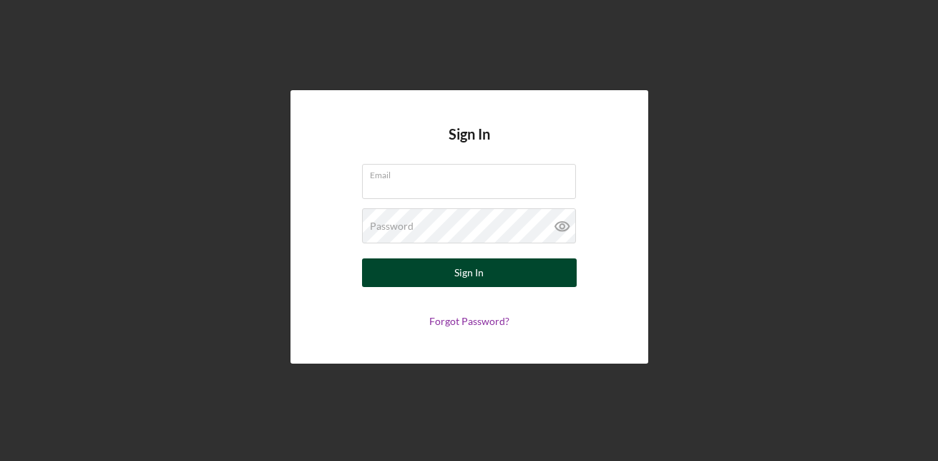
type input "[EMAIL_ADDRESS][DOMAIN_NAME]"
click at [461, 268] on div "Sign In" at bounding box center [468, 272] width 29 height 29
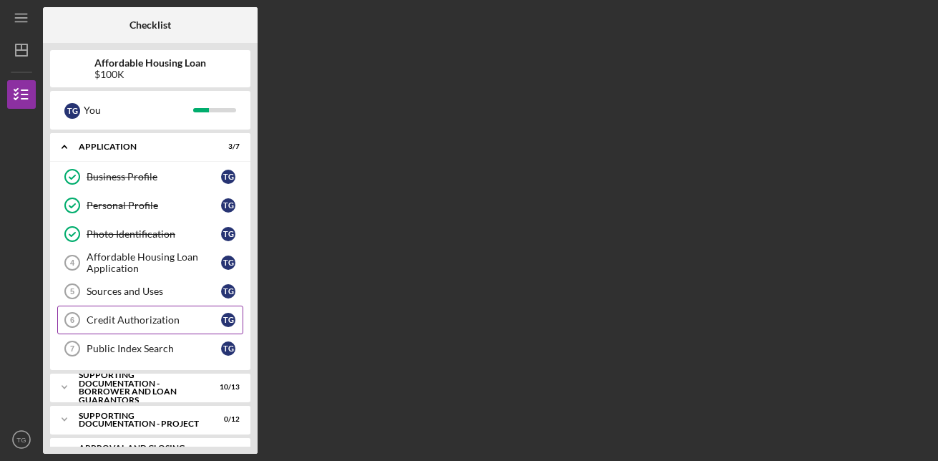
click at [159, 323] on div "Credit Authorization" at bounding box center [154, 319] width 135 height 11
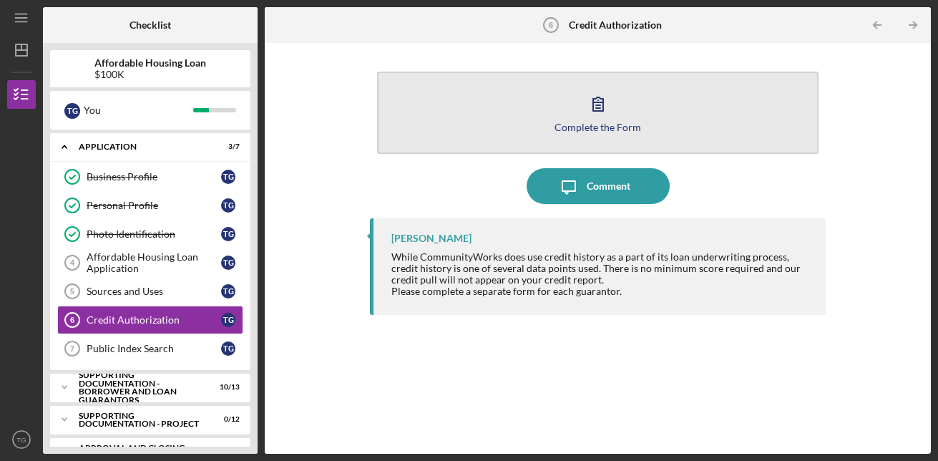
click at [600, 130] on div "Complete the Form" at bounding box center [598, 127] width 87 height 11
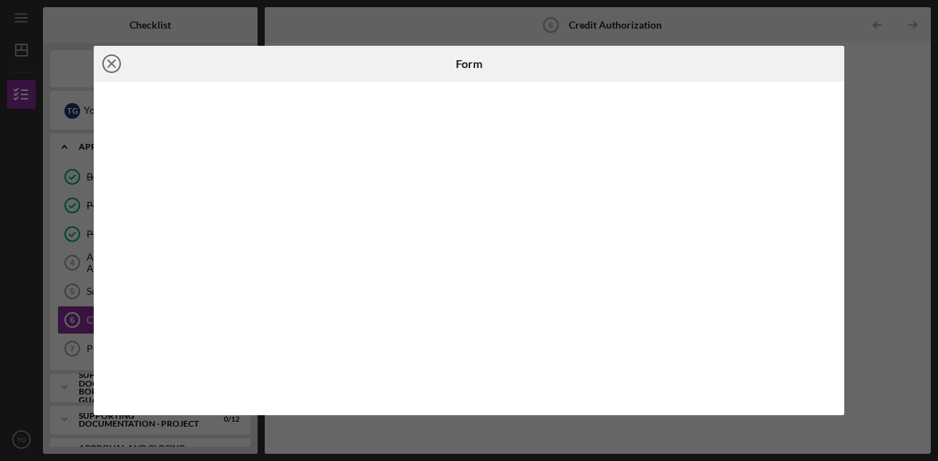
click at [115, 66] on icon "Icon/Close" at bounding box center [112, 64] width 36 height 36
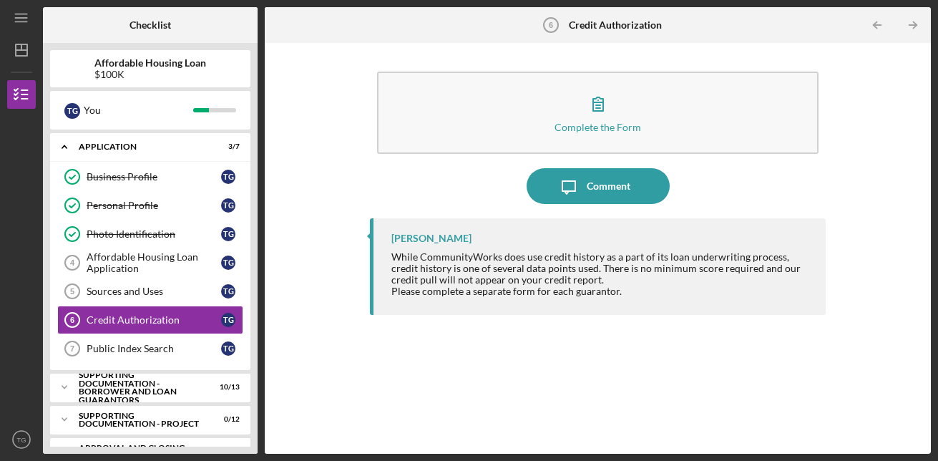
drag, startPoint x: 257, startPoint y: 151, endPoint x: 251, endPoint y: 191, distance: 40.5
click at [251, 191] on div "Affordable Housing Loan $100K T G You Icon/Expander Application 3 / 7 Business …" at bounding box center [150, 248] width 215 height 411
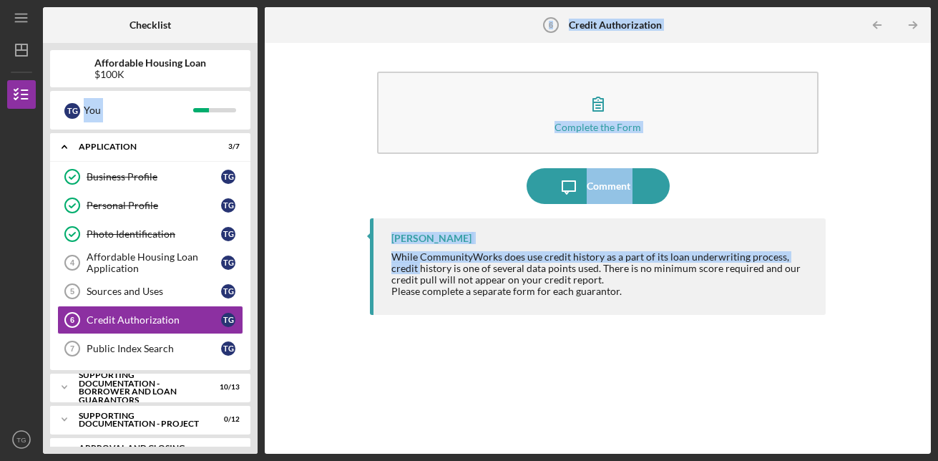
drag, startPoint x: 253, startPoint y: 83, endPoint x: 260, endPoint y: 273, distance: 190.5
click at [260, 273] on div "Checklist Affordable Housing Loan $100K T G You Icon/Expander Application 3 / 7…" at bounding box center [487, 230] width 888 height 446
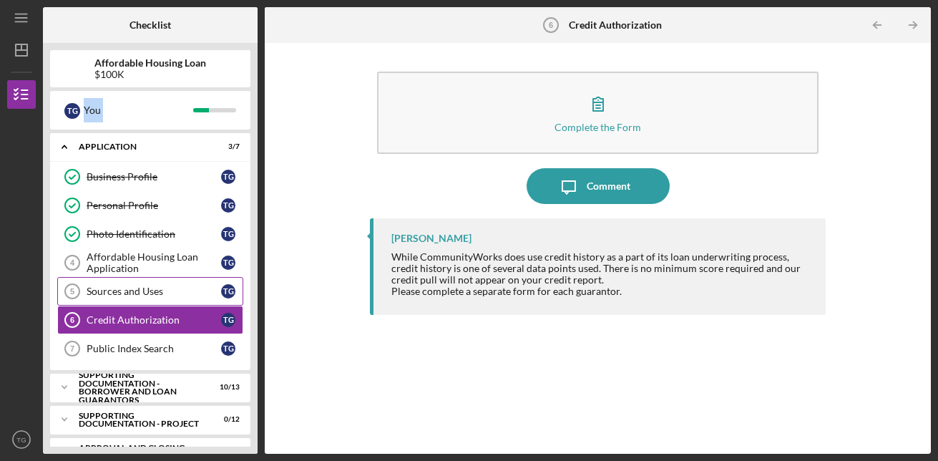
drag, startPoint x: 260, startPoint y: 273, endPoint x: 148, endPoint y: 295, distance: 114.4
click at [148, 295] on div "Sources and Uses" at bounding box center [154, 290] width 135 height 11
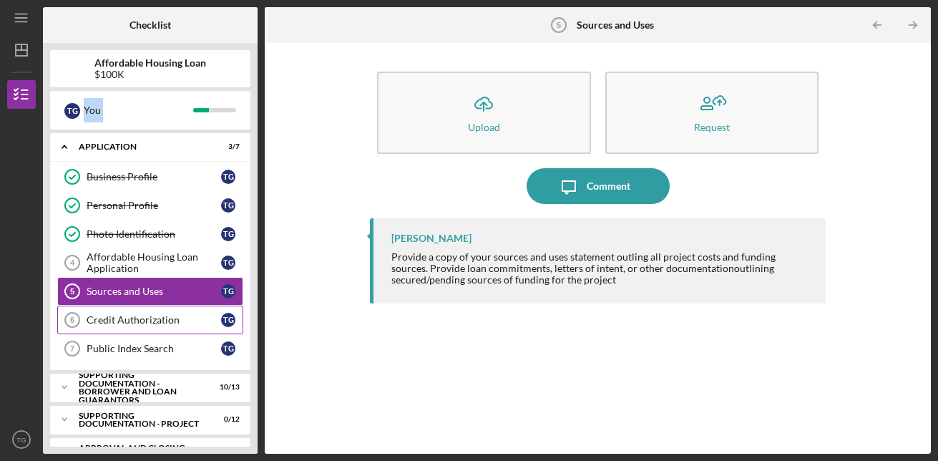
click at [149, 313] on link "Credit Authorization 6 Credit Authorization T G" at bounding box center [150, 320] width 186 height 29
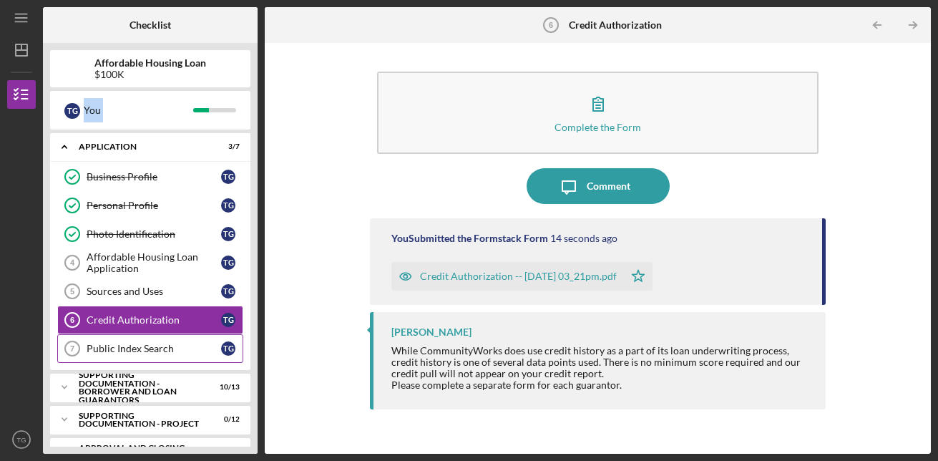
click at [167, 343] on div "Public Index Search" at bounding box center [154, 348] width 135 height 11
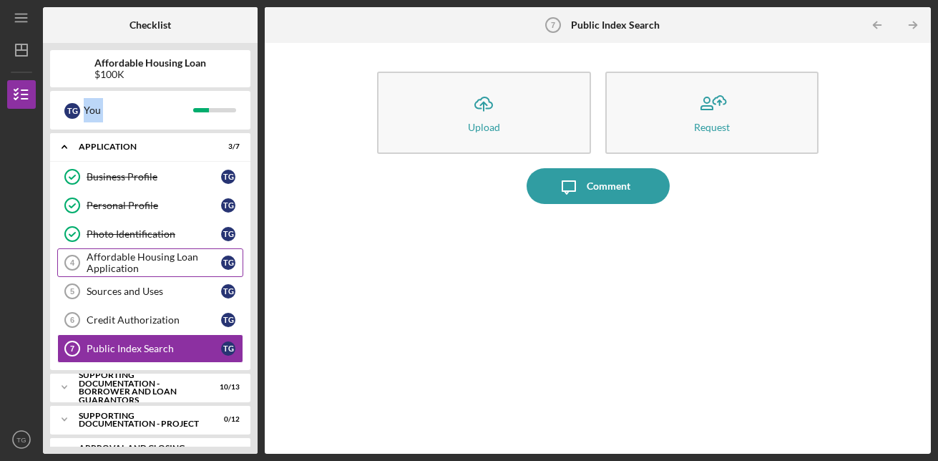
click at [157, 265] on div "Affordable Housing Loan Application" at bounding box center [154, 262] width 135 height 23
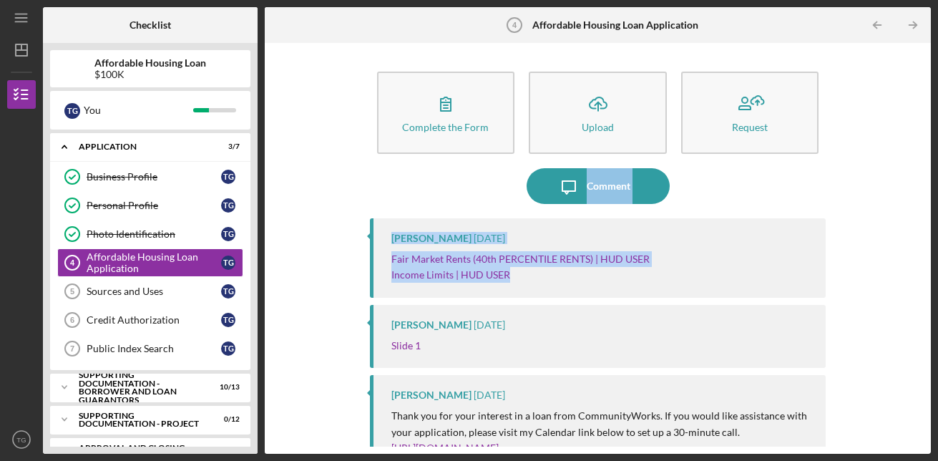
drag, startPoint x: 926, startPoint y: 155, endPoint x: 912, endPoint y: 268, distance: 113.2
click at [912, 268] on div "Complete the Form Form Icon/Upload Upload Request Icon/Message Comment [PERSON_…" at bounding box center [598, 248] width 666 height 411
drag, startPoint x: 912, startPoint y: 268, endPoint x: 801, endPoint y: 269, distance: 110.2
click at [801, 269] on div "Fair Market Rents (40th PERCENTILE RENTS) | HUD USER Income Limits | HUD USER" at bounding box center [601, 267] width 421 height 32
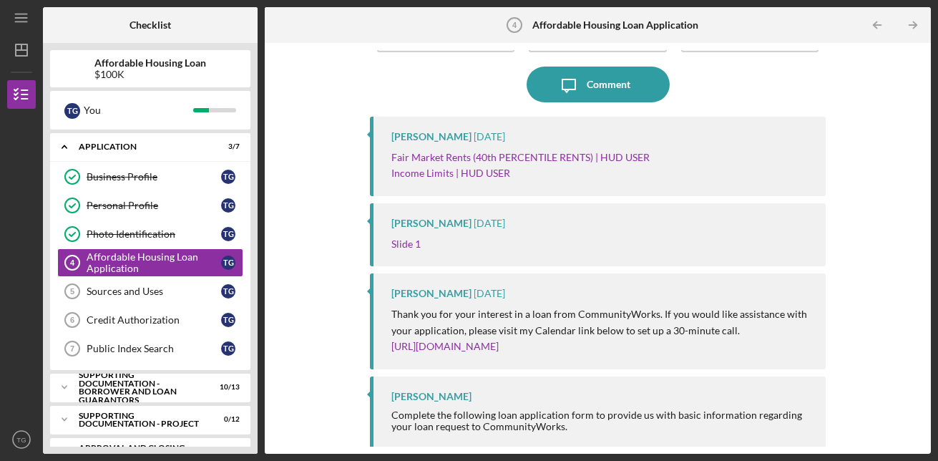
scroll to position [105, 0]
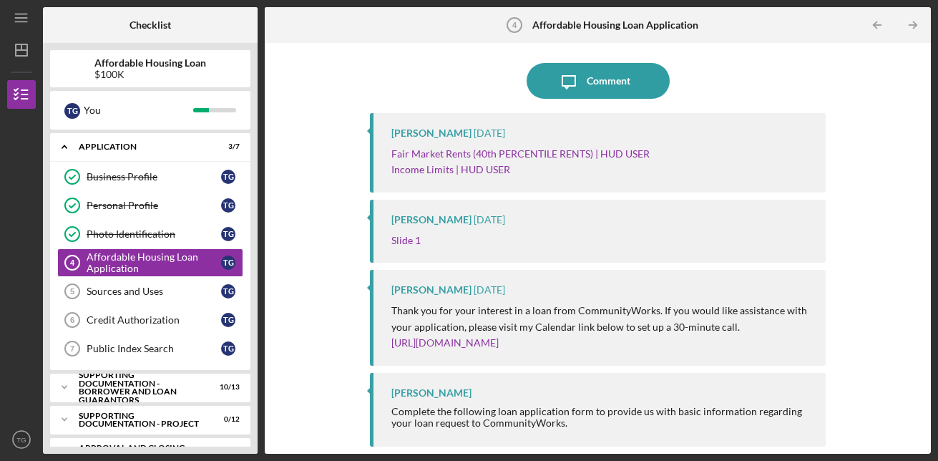
click at [919, 406] on div "Complete the Form Form Icon/Upload Upload Request Icon/Message Comment [PERSON_…" at bounding box center [598, 248] width 652 height 396
click at [901, 356] on div "Complete the Form Form Icon/Upload Upload Request Icon/Message Comment [PERSON_…" at bounding box center [598, 248] width 652 height 396
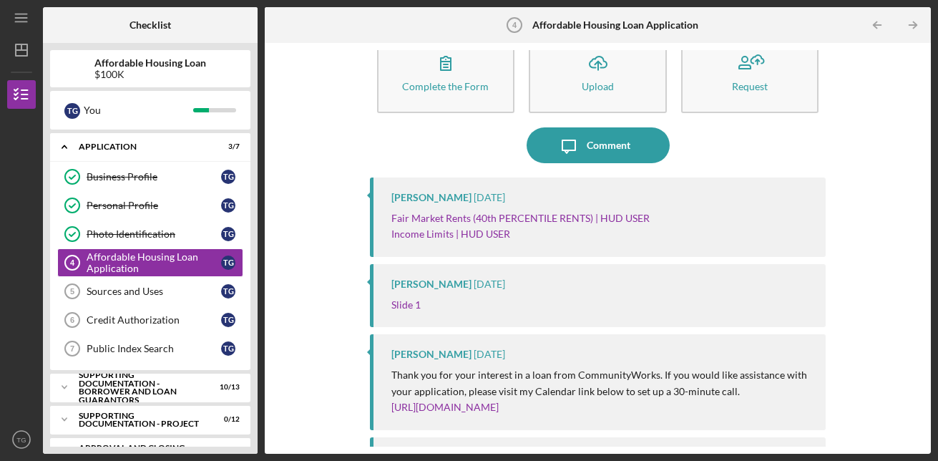
scroll to position [0, 0]
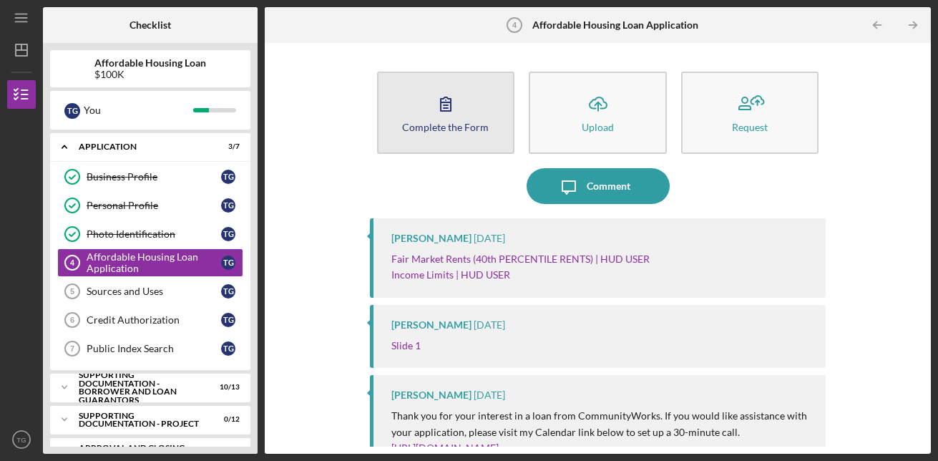
click at [392, 89] on button "Complete the Form Form" at bounding box center [446, 113] width 138 height 82
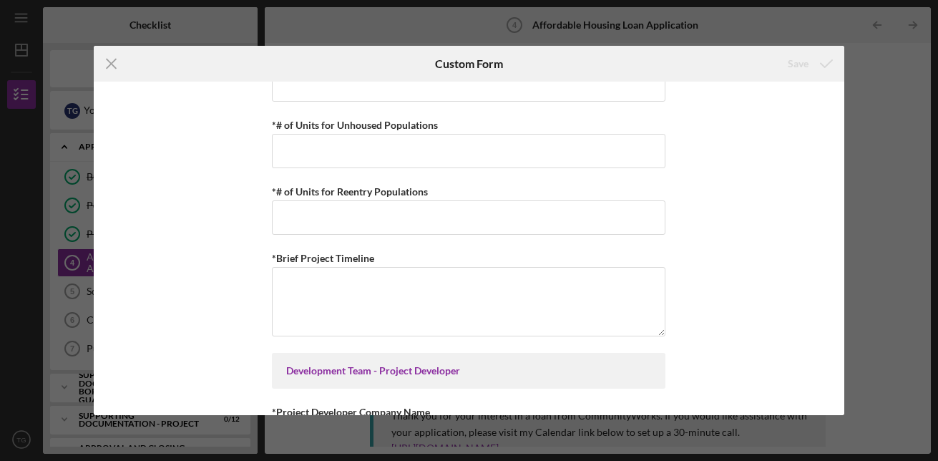
scroll to position [3580, 0]
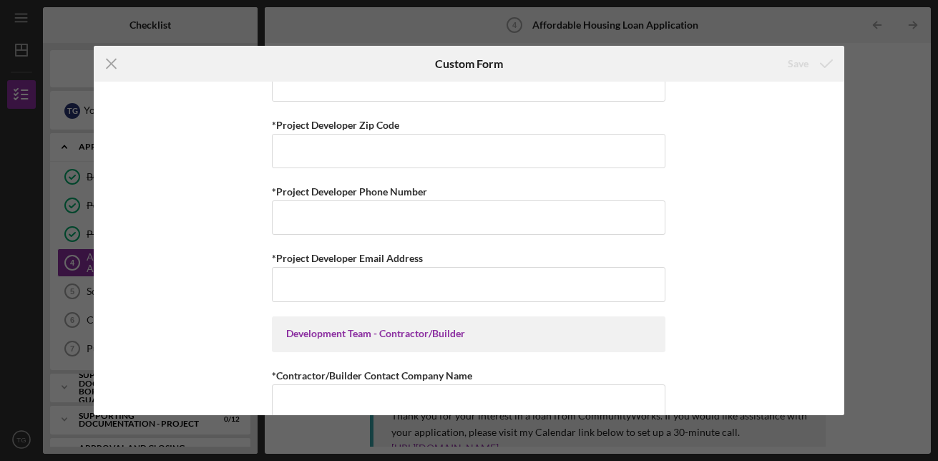
click at [866, 223] on div "Icon/Menu Close Custom Form Save Summary of Request *Type of Loan Predevelopmen…" at bounding box center [469, 230] width 938 height 461
click at [107, 64] on icon "Icon/Menu Close" at bounding box center [112, 64] width 36 height 36
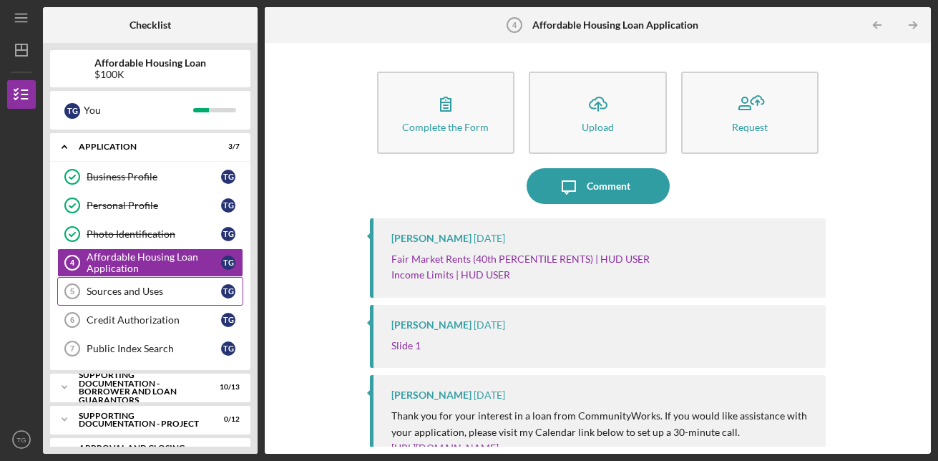
click at [185, 302] on link "Sources and Uses 5 Sources and Uses T G" at bounding box center [150, 291] width 186 height 29
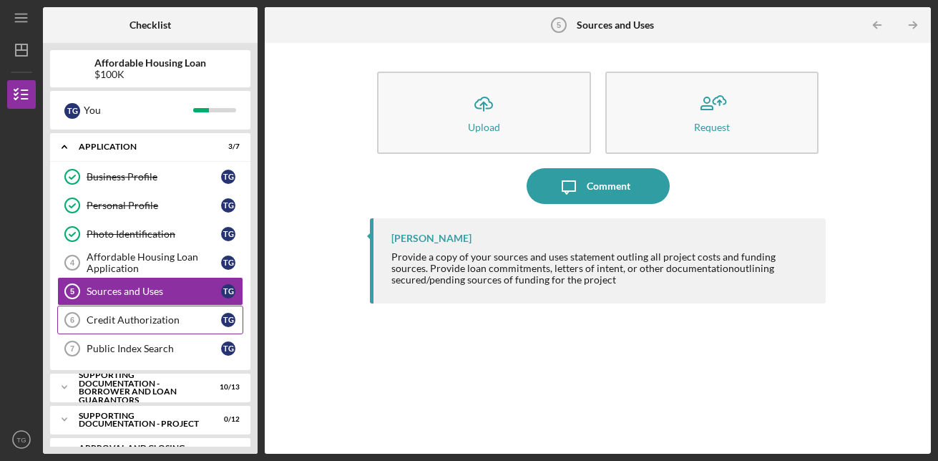
click at [185, 316] on div "Credit Authorization" at bounding box center [154, 319] width 135 height 11
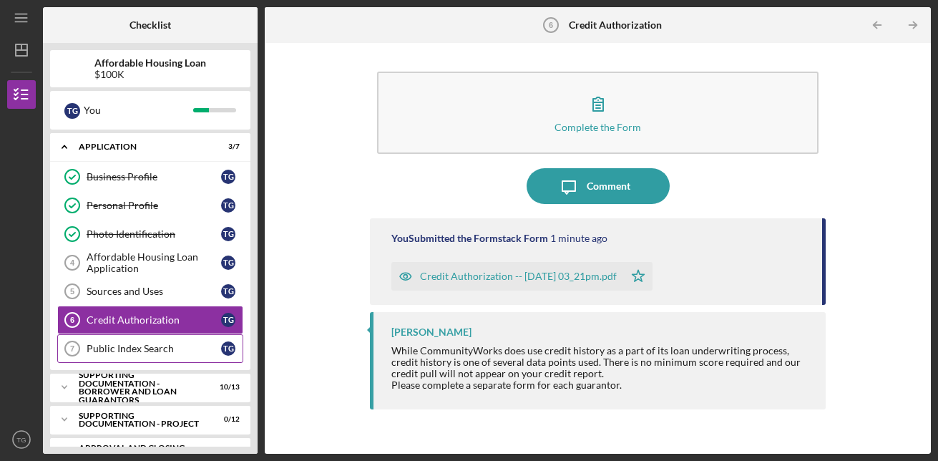
click at [194, 338] on link "Public Index Search 7 Public Index Search T G" at bounding box center [150, 348] width 186 height 29
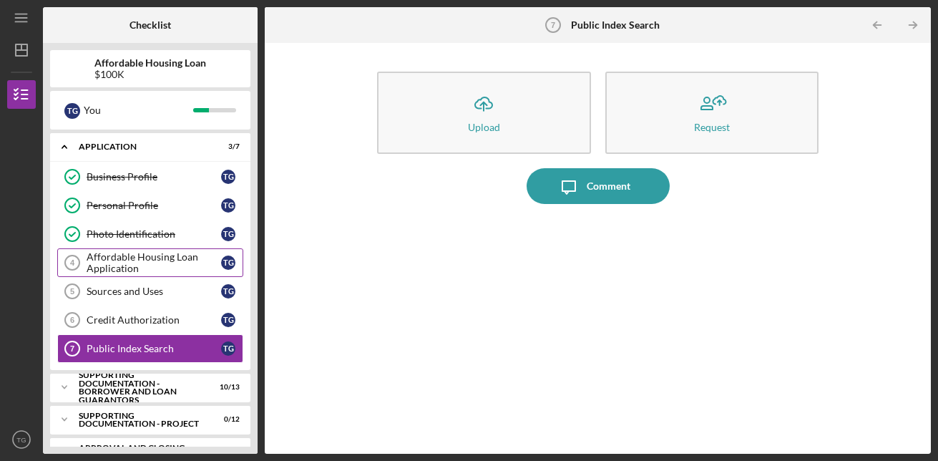
click at [197, 260] on div "Affordable Housing Loan Application" at bounding box center [154, 262] width 135 height 23
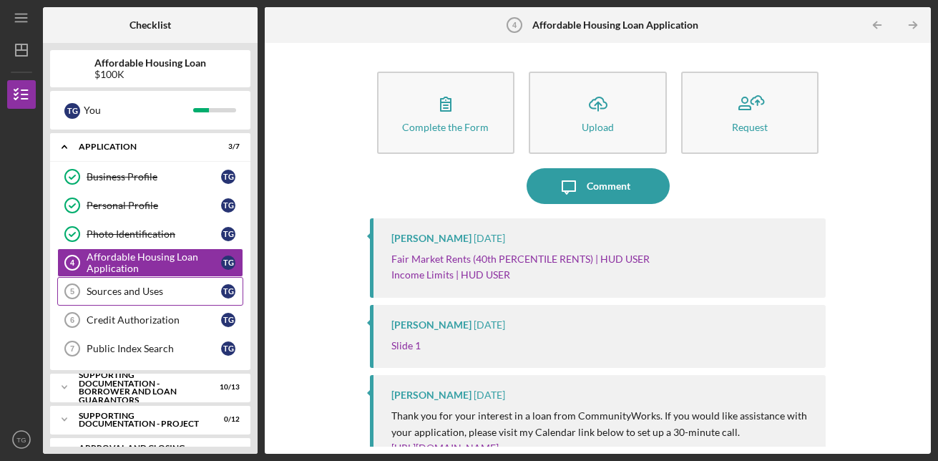
click at [202, 288] on div "Sources and Uses" at bounding box center [154, 290] width 135 height 11
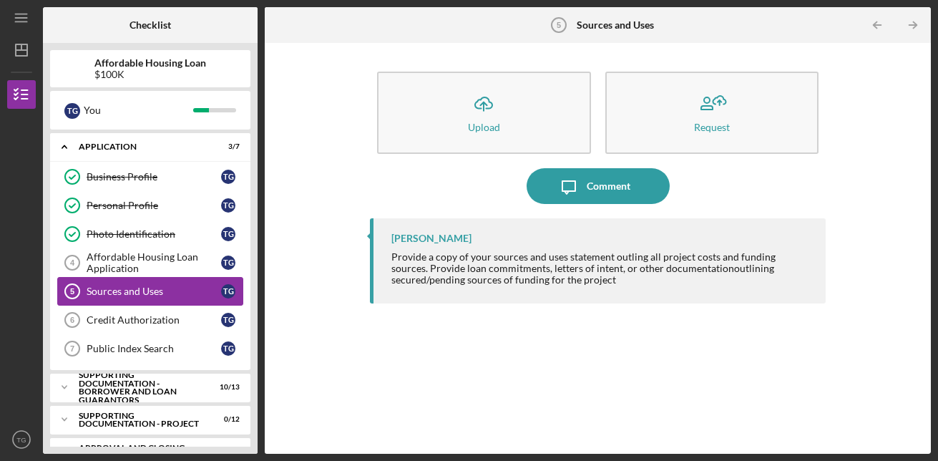
click at [202, 303] on link "Sources and Uses 5 Sources and Uses T G" at bounding box center [150, 291] width 186 height 29
click at [203, 311] on link "Credit Authorization 6 Credit Authorization T G" at bounding box center [150, 320] width 186 height 29
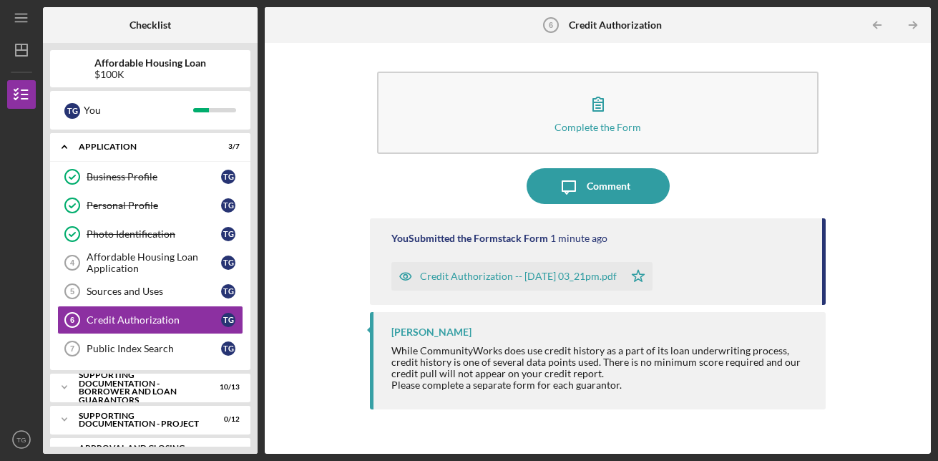
click at [860, 198] on div "Complete the Form Form Icon/Message Comment You Submitted the Formstack Form 1 …" at bounding box center [598, 248] width 652 height 396
click at [144, 349] on div "Public Index Search" at bounding box center [154, 348] width 135 height 11
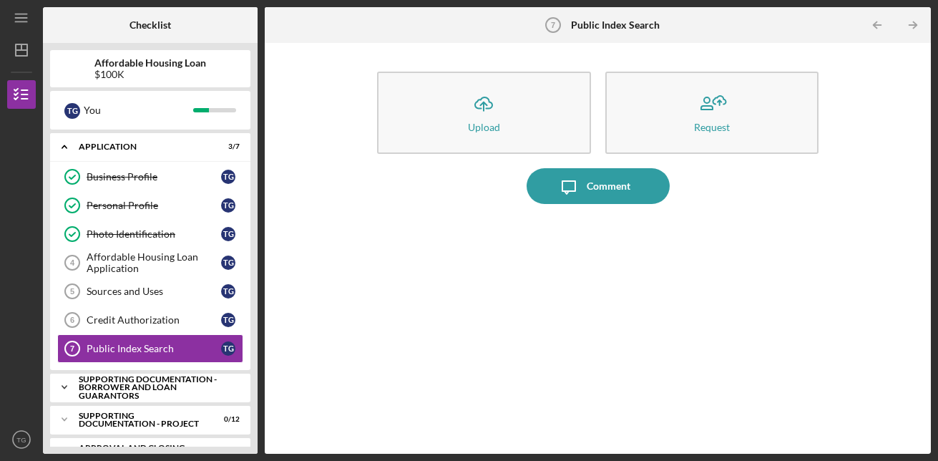
click at [154, 384] on div "Supporting Documentation - Borrower and Loan Guarantors" at bounding box center [156, 387] width 154 height 25
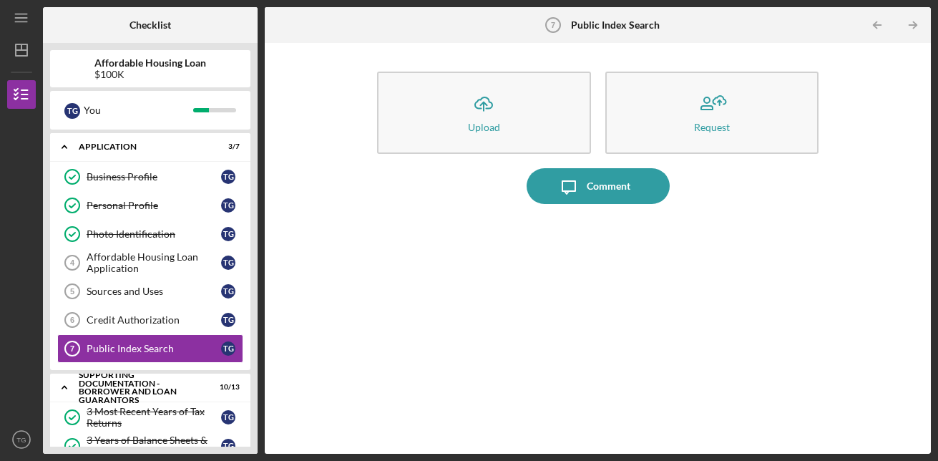
click at [306, 291] on div "Icon/Upload Upload Request Icon/Message Comment" at bounding box center [598, 248] width 652 height 396
drag, startPoint x: 251, startPoint y: 66, endPoint x: 255, endPoint y: 135, distance: 68.8
click at [255, 135] on div "Affordable Housing Loan $100K T G You Icon/Expander Application 3 / 7 Business …" at bounding box center [150, 248] width 215 height 411
click at [305, 358] on div "Icon/Upload Upload Request Icon/Message Comment" at bounding box center [598, 248] width 652 height 396
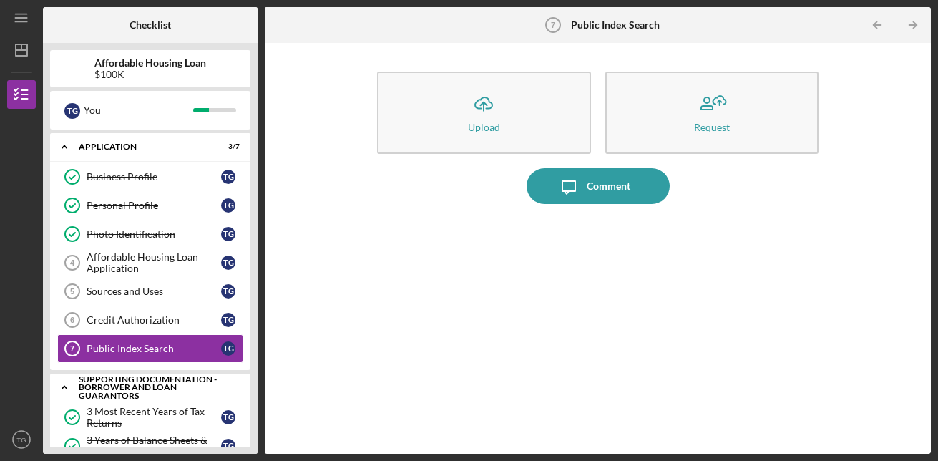
click at [59, 394] on icon "Icon/Expander" at bounding box center [64, 387] width 29 height 29
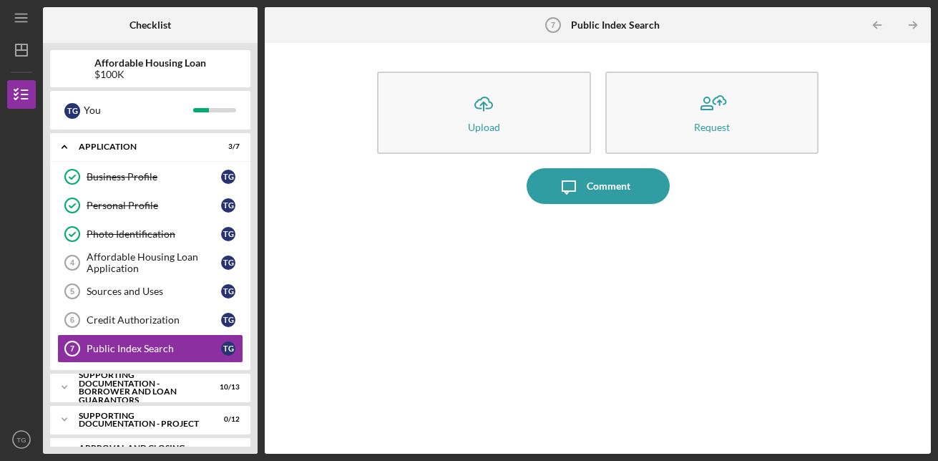
drag, startPoint x: 250, startPoint y: 102, endPoint x: 245, endPoint y: 220, distance: 118.2
click at [245, 220] on div "Affordable Housing Loan $100K T G You Icon/Expander Application 3 / 7 Business …" at bounding box center [150, 248] width 215 height 411
drag, startPoint x: 263, startPoint y: 94, endPoint x: 263, endPoint y: 260, distance: 166.7
click at [263, 260] on div "Checklist Affordable Housing Loan $100K T G You Icon/Expander Application 3 / 7…" at bounding box center [487, 230] width 888 height 446
drag, startPoint x: 263, startPoint y: 260, endPoint x: 261, endPoint y: 124, distance: 136.0
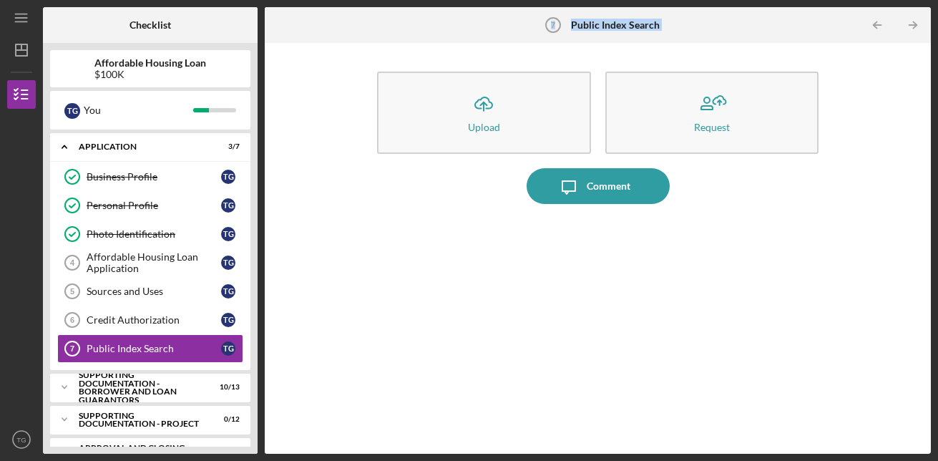
click at [261, 124] on div "Checklist Affordable Housing Loan $100K T G You Icon/Expander Application 3 / 7…" at bounding box center [487, 230] width 888 height 446
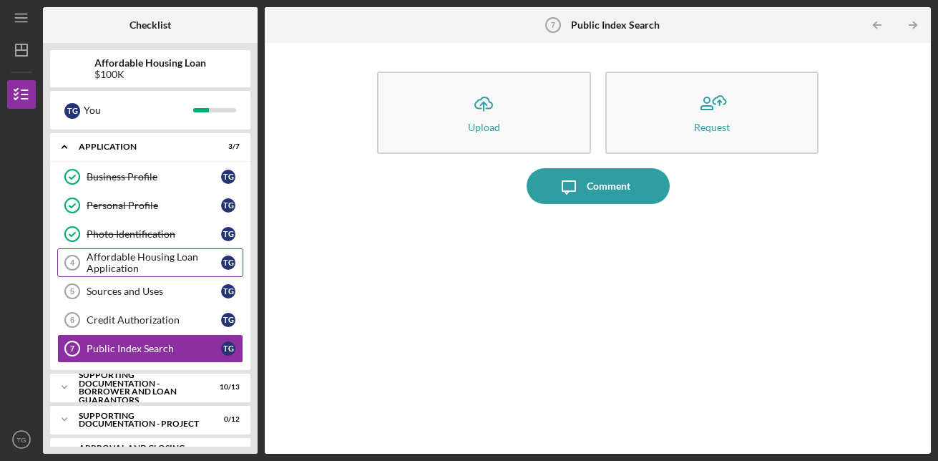
click at [173, 275] on link "Affordable Housing Loan Application 4 Affordable Housing Loan Application T G" at bounding box center [150, 262] width 186 height 29
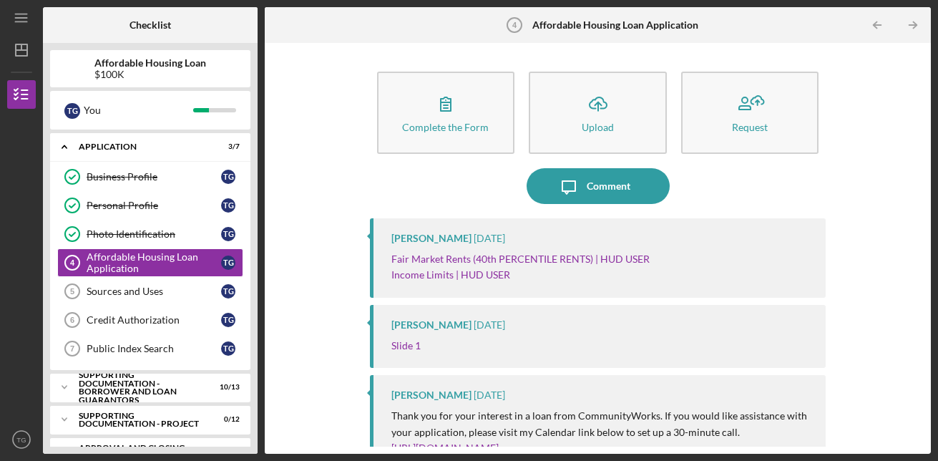
drag, startPoint x: 918, startPoint y: 338, endPoint x: 914, endPoint y: 391, distance: 53.8
click at [914, 391] on div "Complete the Form Form Icon/Upload Upload Request Icon/Message Comment [PERSON_…" at bounding box center [598, 248] width 652 height 396
drag, startPoint x: 914, startPoint y: 391, endPoint x: 841, endPoint y: 228, distance: 179.7
click at [841, 228] on div "Complete the Form Form Icon/Upload Upload Request Icon/Message Comment [PERSON_…" at bounding box center [598, 248] width 652 height 396
click at [197, 290] on div "Sources and Uses" at bounding box center [154, 290] width 135 height 11
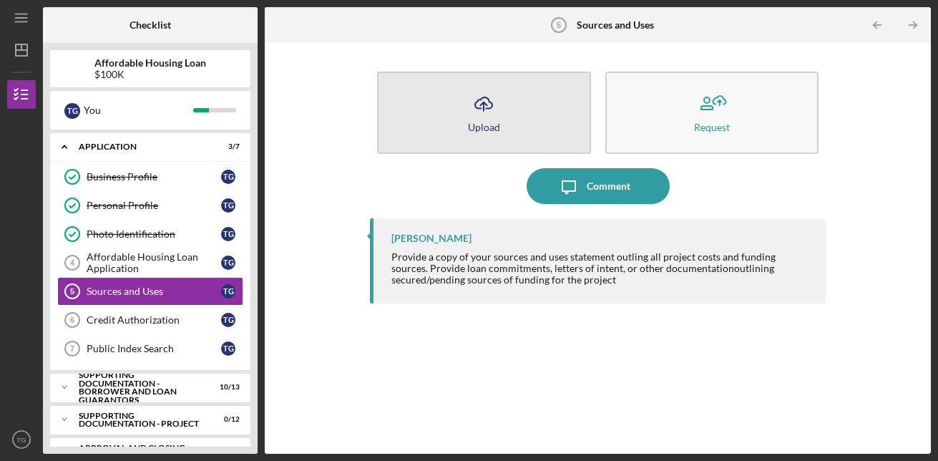
click at [403, 121] on button "Icon/Upload Upload" at bounding box center [484, 113] width 214 height 82
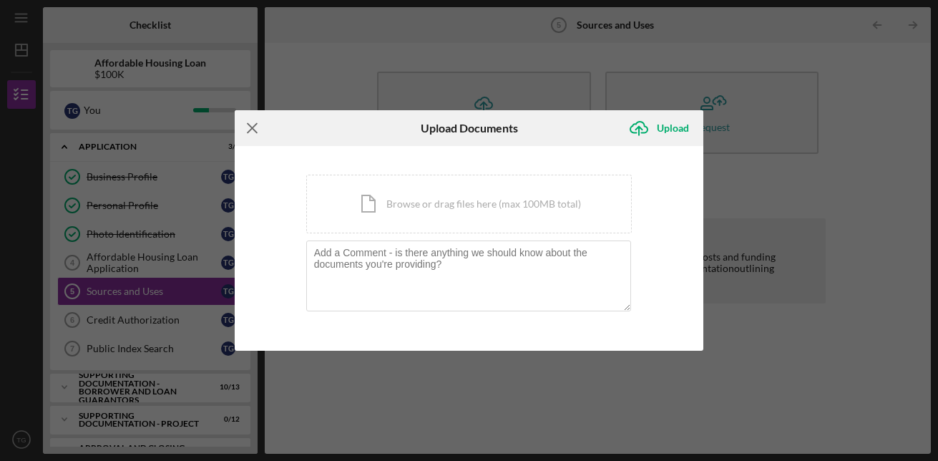
click at [262, 128] on icon "Icon/Menu Close" at bounding box center [253, 128] width 36 height 36
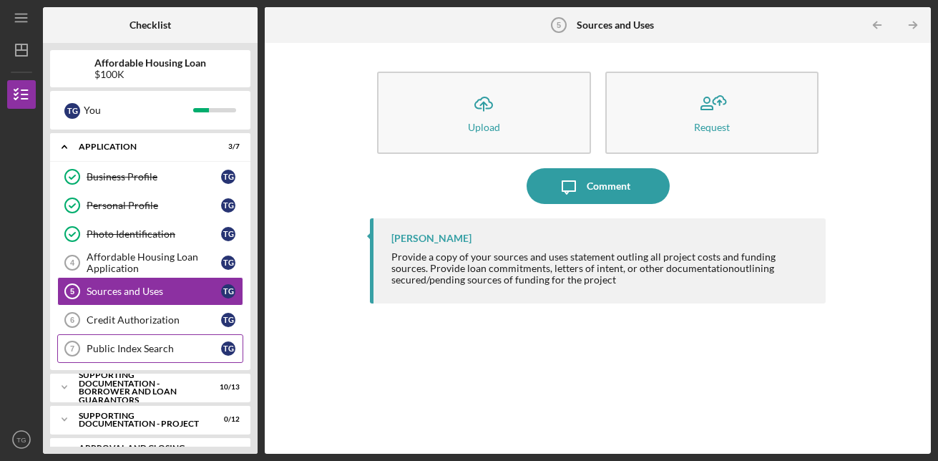
click at [170, 347] on div "Public Index Search" at bounding box center [154, 348] width 135 height 11
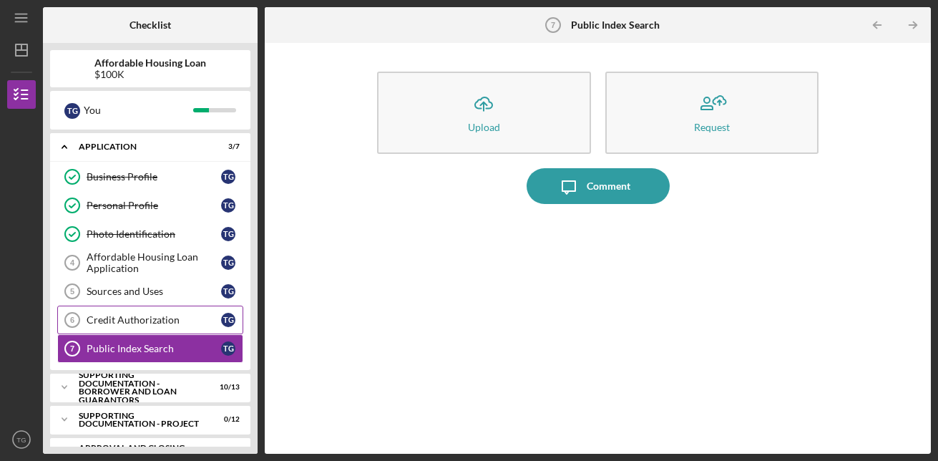
click at [172, 320] on div "Credit Authorization" at bounding box center [154, 319] width 135 height 11
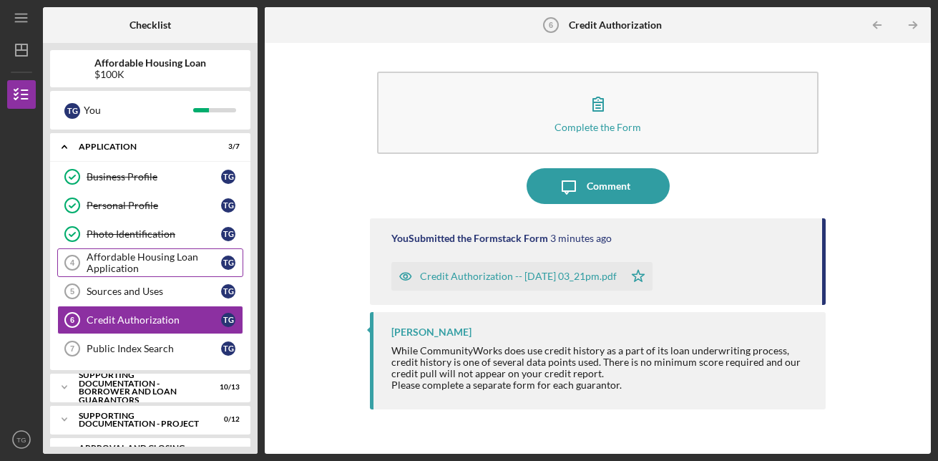
click at [182, 267] on div "Affordable Housing Loan Application" at bounding box center [154, 262] width 135 height 23
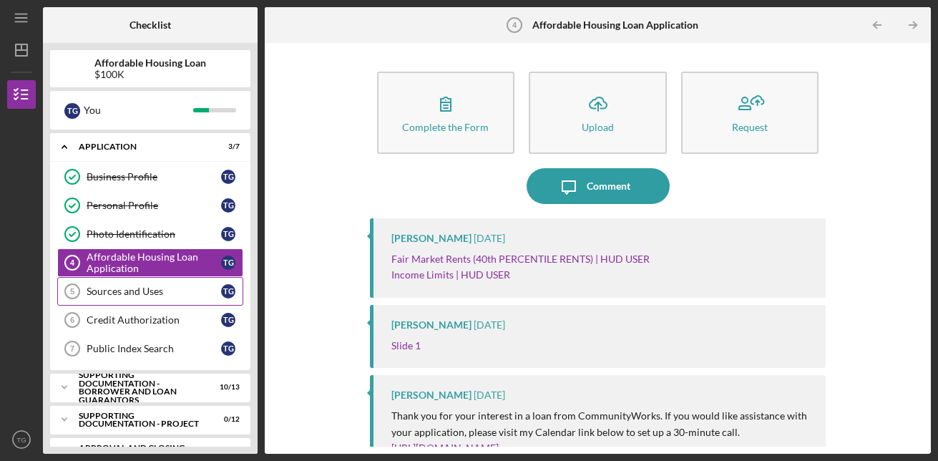
click at [185, 288] on div "Sources and Uses" at bounding box center [154, 290] width 135 height 11
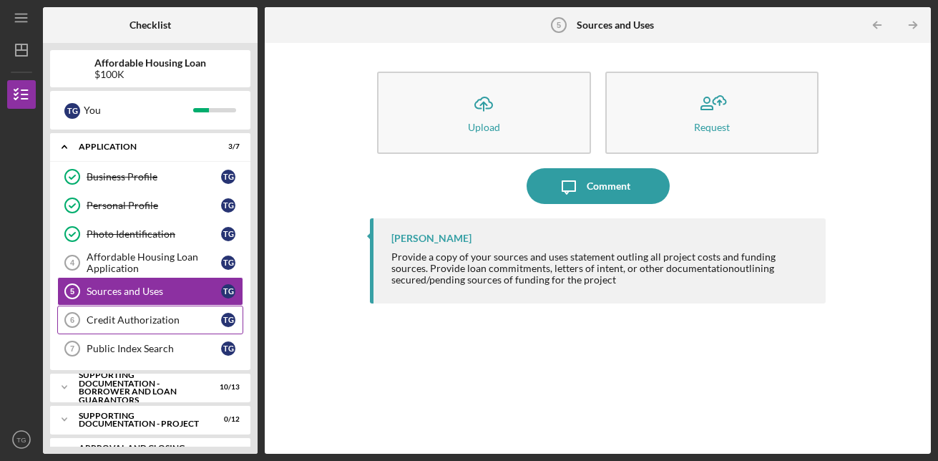
click at [192, 322] on div "Credit Authorization" at bounding box center [154, 319] width 135 height 11
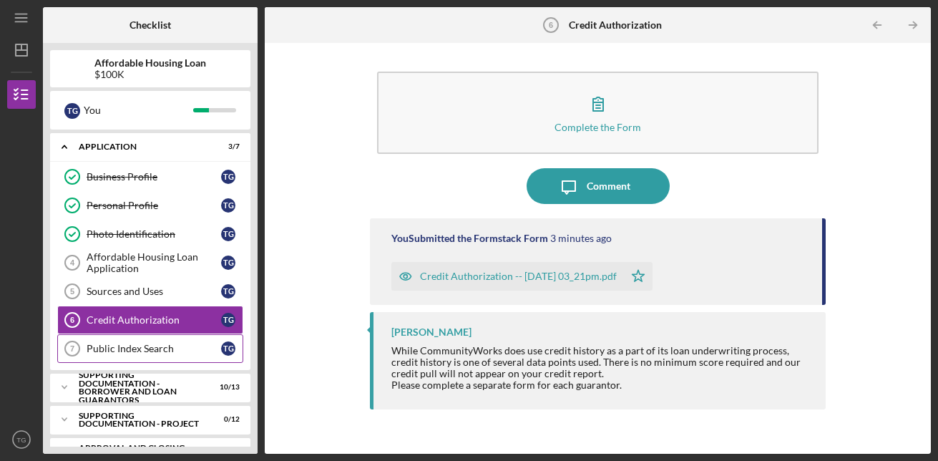
click at [188, 343] on div "Public Index Search" at bounding box center [154, 348] width 135 height 11
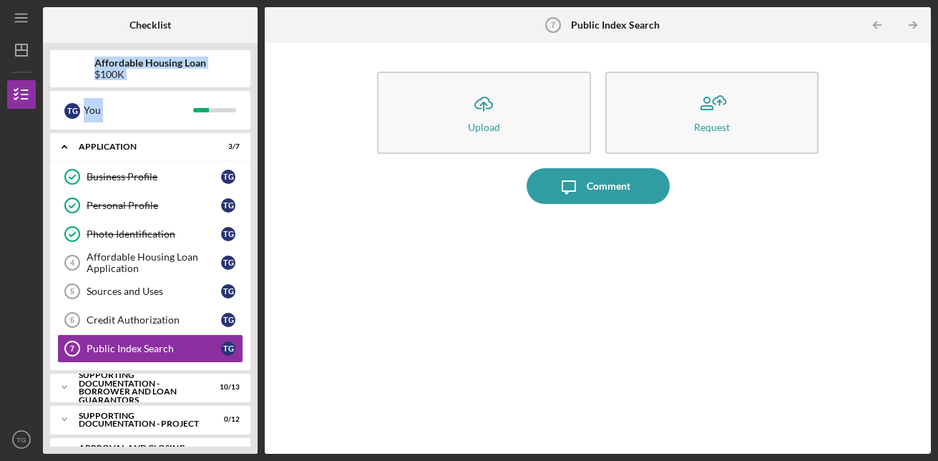
drag, startPoint x: 255, startPoint y: 36, endPoint x: 258, endPoint y: 136, distance: 99.5
click at [258, 136] on div "Checklist Affordable Housing Loan $100K T G You Icon/Expander Application 3 / 7…" at bounding box center [487, 230] width 888 height 446
click at [257, 135] on div "Affordable Housing Loan $100K T G You Icon/Expander Application 3 / 7 Business …" at bounding box center [150, 248] width 215 height 411
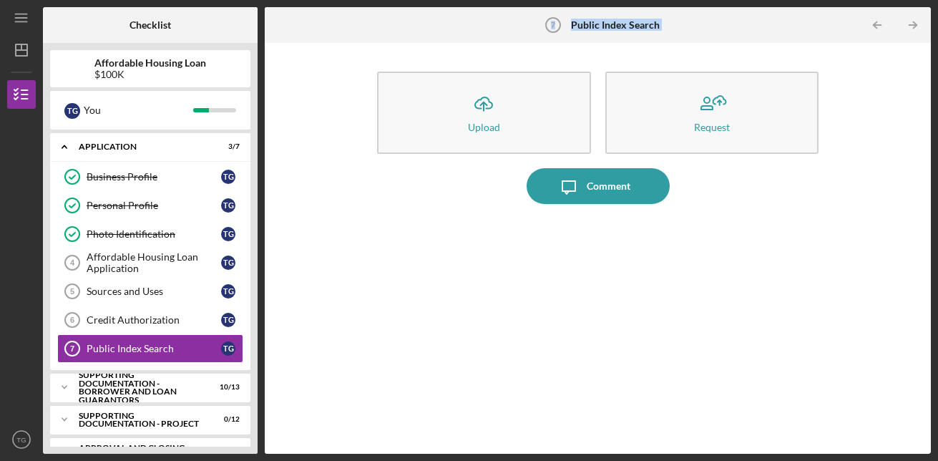
drag, startPoint x: 260, startPoint y: 117, endPoint x: 262, endPoint y: 160, distance: 43.0
click at [262, 160] on div "Checklist Affordable Housing Loan $100K T G You Icon/Expander Application 3 / 7…" at bounding box center [487, 230] width 888 height 446
click at [256, 238] on div "Affordable Housing Loan $100K T G You Icon/Expander Application 3 / 7 Business …" at bounding box center [150, 248] width 215 height 411
drag, startPoint x: 254, startPoint y: 145, endPoint x: 268, endPoint y: 116, distance: 32.3
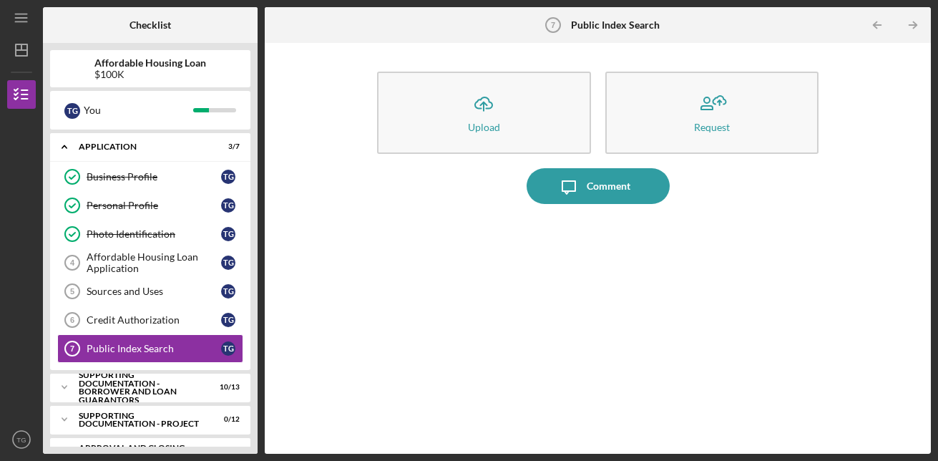
click at [268, 116] on div "Checklist Affordable Housing Loan $100K T G You Icon/Expander Application 3 / 7…" at bounding box center [487, 230] width 888 height 446
click at [253, 242] on div "Affordable Housing Loan $100K T G You Icon/Expander Application 3 / 7 Business …" at bounding box center [150, 248] width 215 height 411
click at [260, 81] on div "Checklist Affordable Housing Loan $100K T G You Icon/Expander Application 3 / 7…" at bounding box center [487, 230] width 888 height 446
drag, startPoint x: 258, startPoint y: 100, endPoint x: 295, endPoint y: 411, distance: 313.5
click at [295, 411] on div "Checklist Affordable Housing Loan $100K T G You Icon/Expander Application 3 / 7…" at bounding box center [487, 230] width 888 height 446
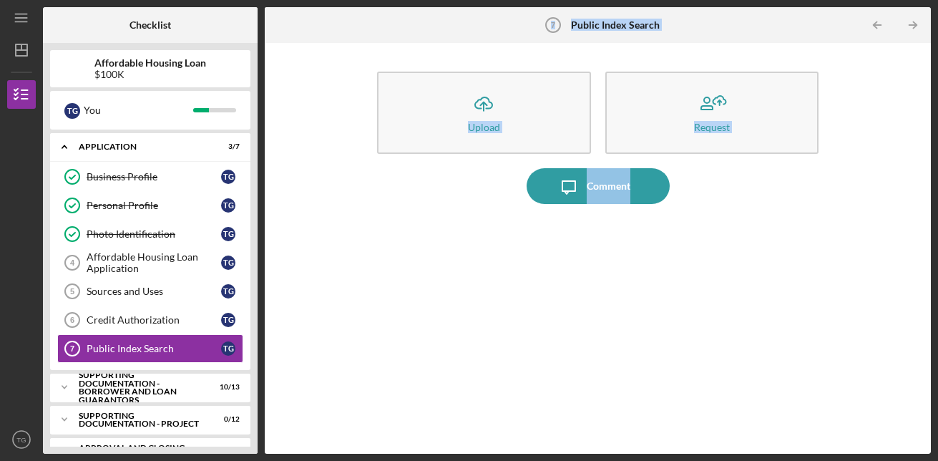
click at [363, 254] on div "Icon/Upload Upload Request Icon/Message Comment" at bounding box center [598, 248] width 652 height 396
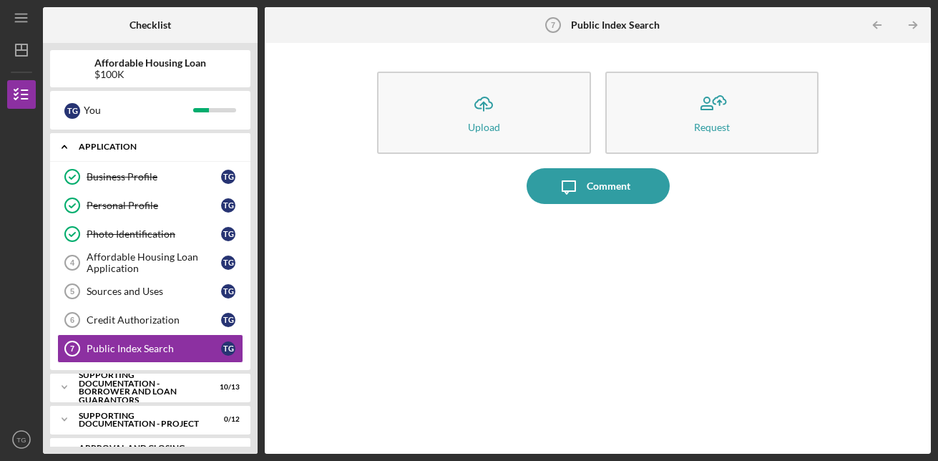
click at [105, 148] on div "Application" at bounding box center [156, 146] width 154 height 9
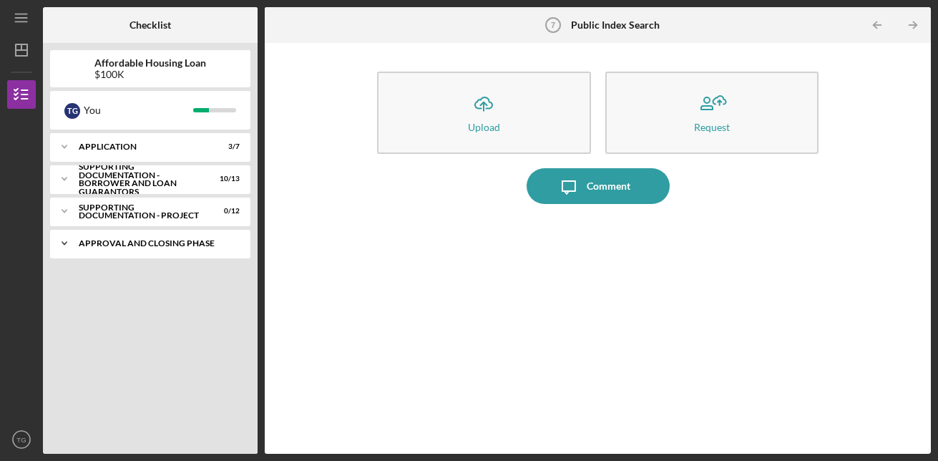
click at [147, 235] on div "Icon/Expander Approval and Closing Phase 0 / 3" at bounding box center [150, 243] width 200 height 29
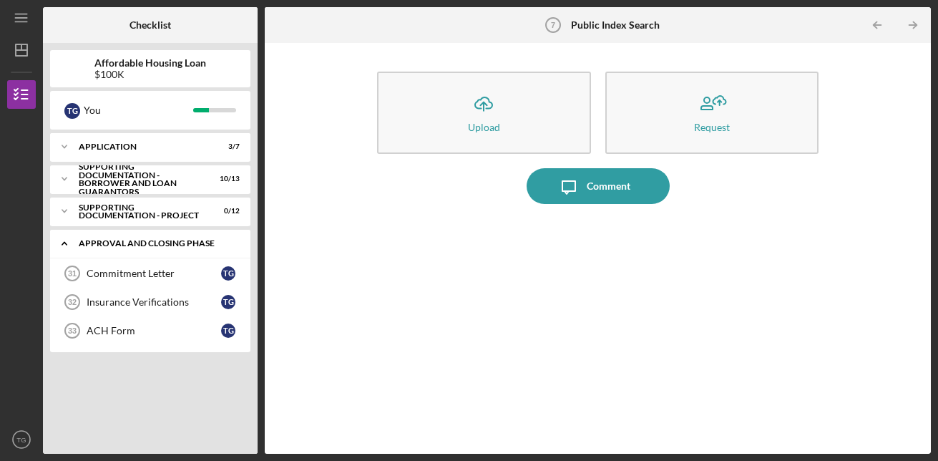
click at [147, 235] on div "Icon/Expander Approval and Closing Phase 0 / 3" at bounding box center [150, 243] width 200 height 29
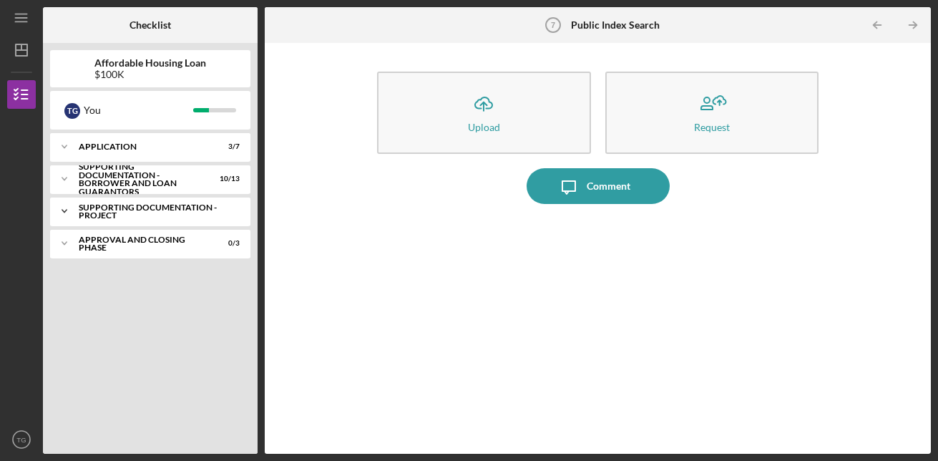
click at [150, 214] on div "Supporting Documentation - Project" at bounding box center [156, 211] width 154 height 16
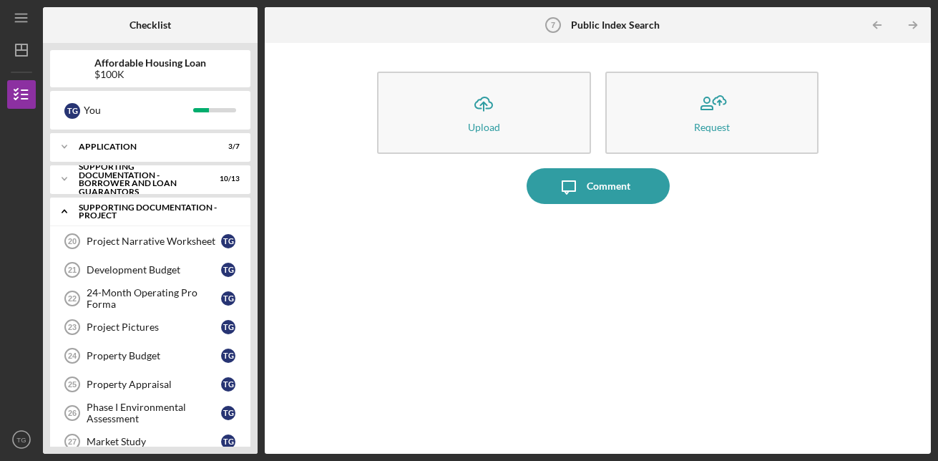
click at [165, 201] on div "Icon/Expander Supporting Documentation - Project 0 / 12" at bounding box center [150, 211] width 200 height 29
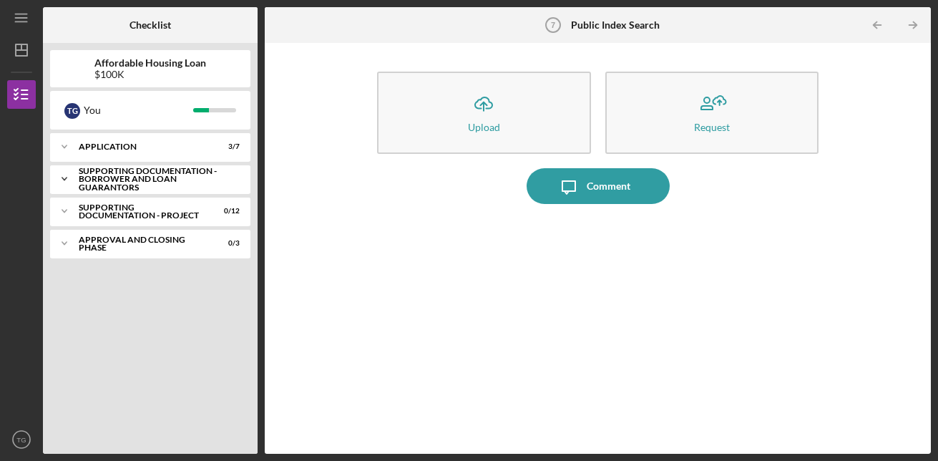
click at [187, 169] on div "Supporting Documentation - Borrower and Loan Guarantors" at bounding box center [156, 179] width 154 height 25
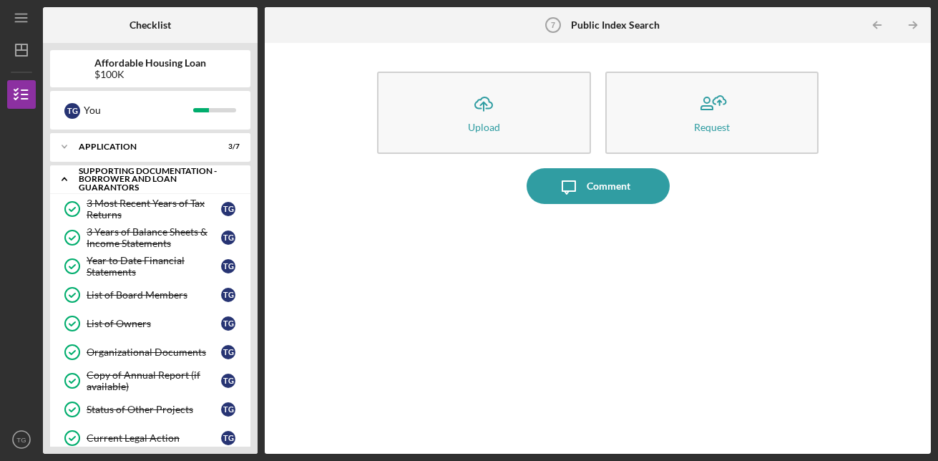
click at [67, 180] on polyline at bounding box center [64, 179] width 4 height 3
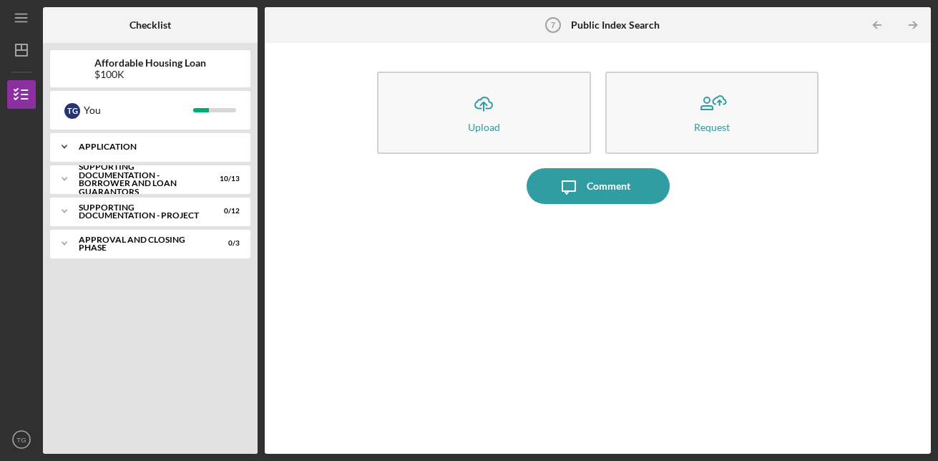
click at [107, 155] on div "Icon/Expander Application 3 / 7" at bounding box center [150, 146] width 200 height 29
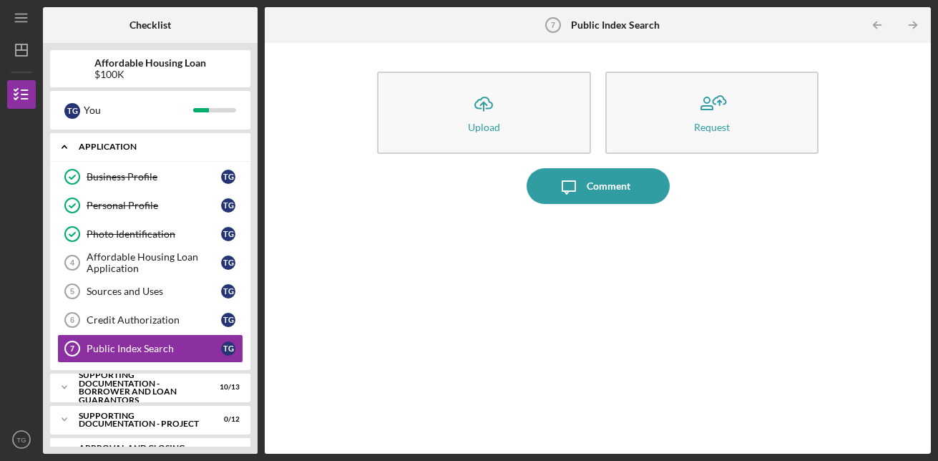
scroll to position [27, 0]
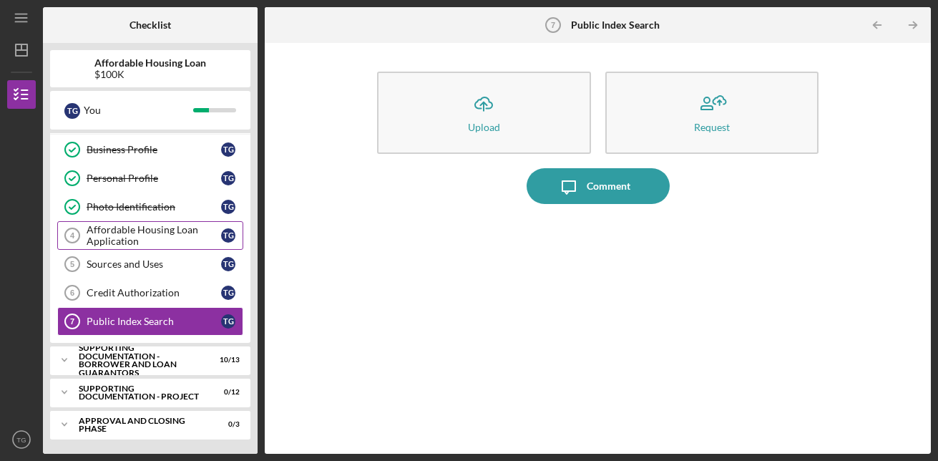
click at [167, 227] on div "Affordable Housing Loan Application" at bounding box center [154, 235] width 135 height 23
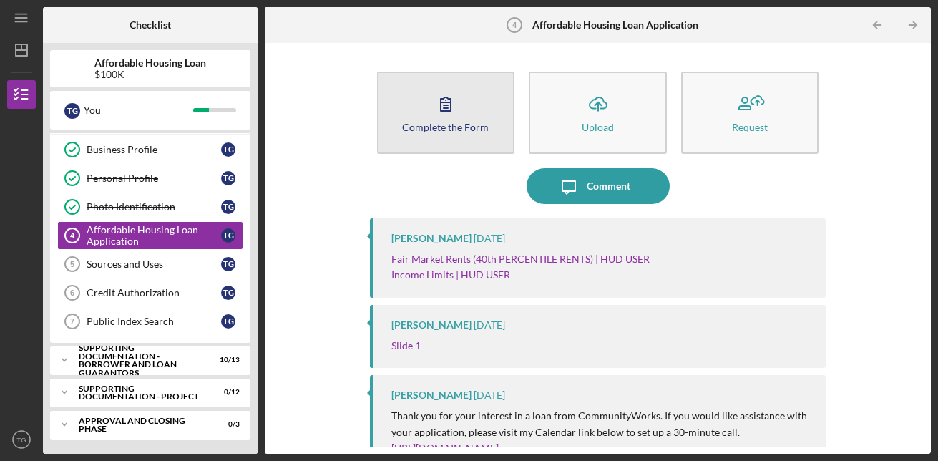
click at [445, 122] on div "Complete the Form" at bounding box center [445, 127] width 87 height 11
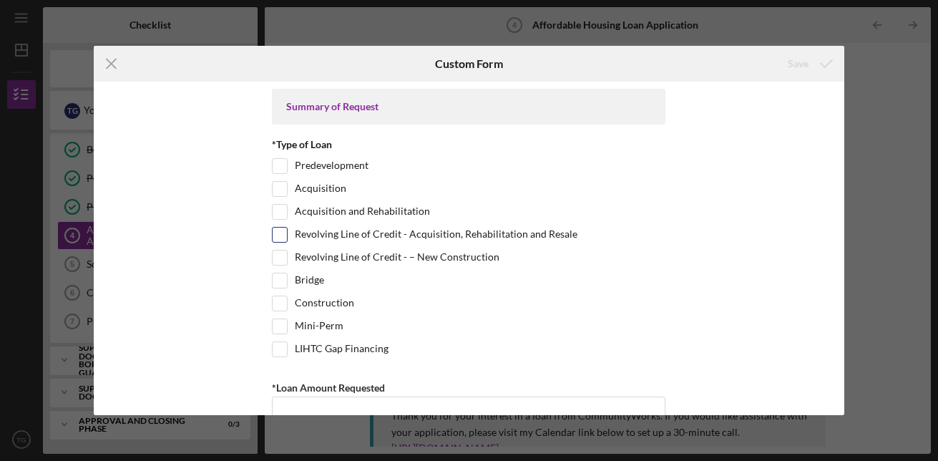
click at [285, 234] on div at bounding box center [280, 235] width 16 height 16
click at [281, 233] on input "Revolving Line of Credit - Acquisition, Rehabilitation and Resale" at bounding box center [280, 235] width 14 height 14
checkbox input "true"
click at [722, 225] on div "Summary of Request *Type of Loan Predevelopment Acquisition Acquisition and Reh…" at bounding box center [469, 248] width 751 height 333
click at [129, 88] on div "Summary of Request *Type of Loan Predevelopment Acquisition Acquisition and Reh…" at bounding box center [469, 248] width 751 height 333
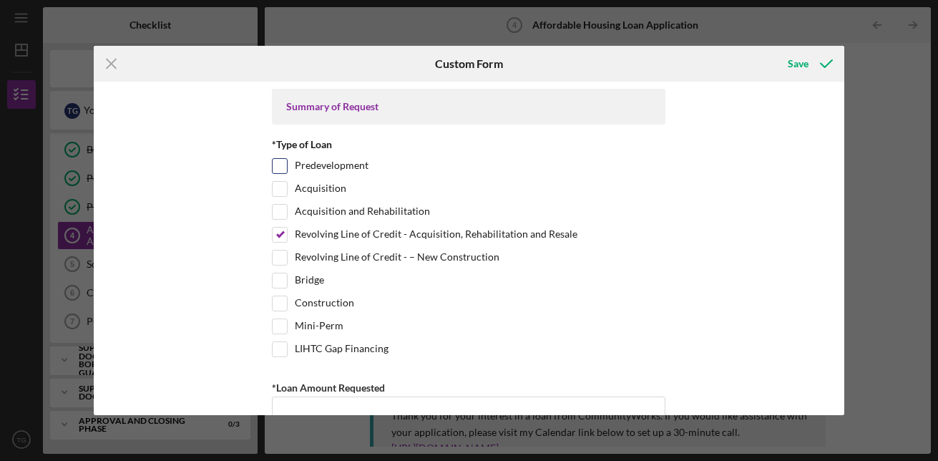
click at [663, 166] on div "Predevelopment" at bounding box center [469, 169] width 394 height 23
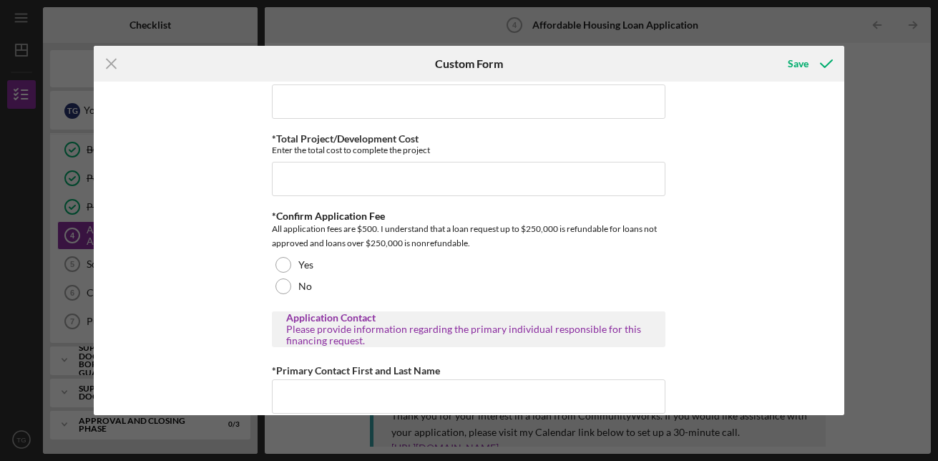
scroll to position [479, 0]
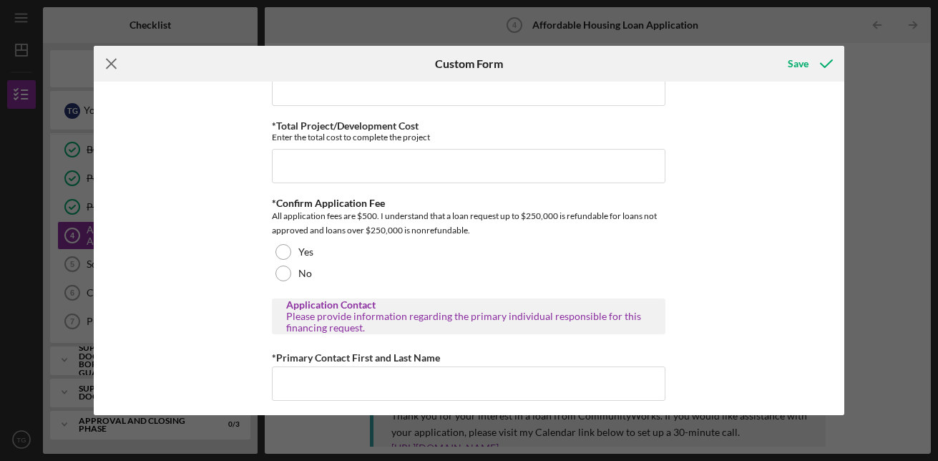
click at [104, 66] on icon "Icon/Menu Close" at bounding box center [112, 64] width 36 height 36
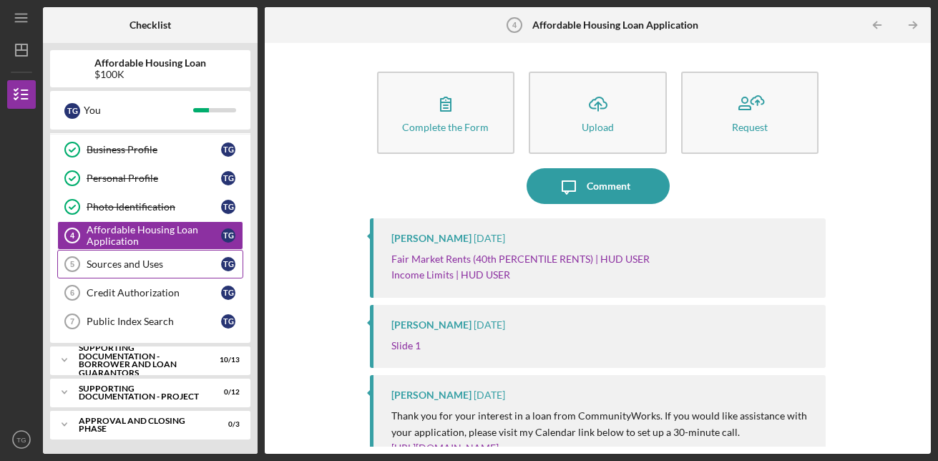
click at [185, 271] on link "Sources and Uses 5 Sources and Uses T G" at bounding box center [150, 264] width 186 height 29
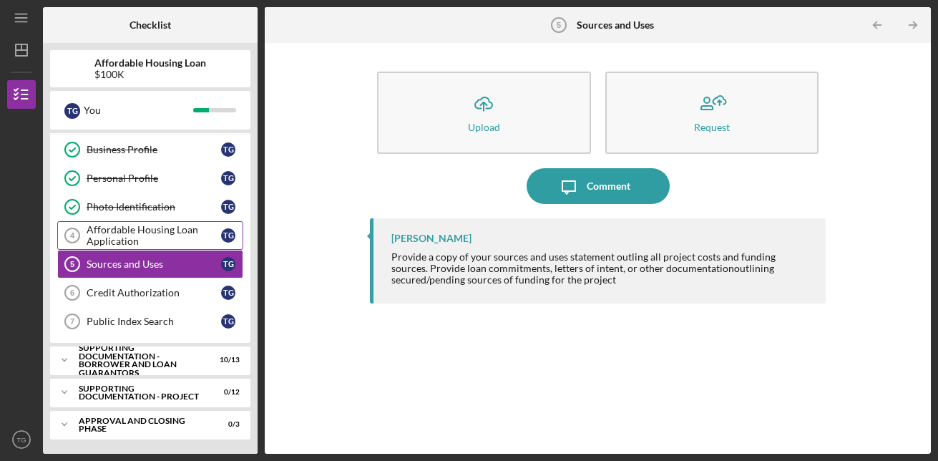
click at [190, 233] on div "Affordable Housing Loan Application" at bounding box center [154, 235] width 135 height 23
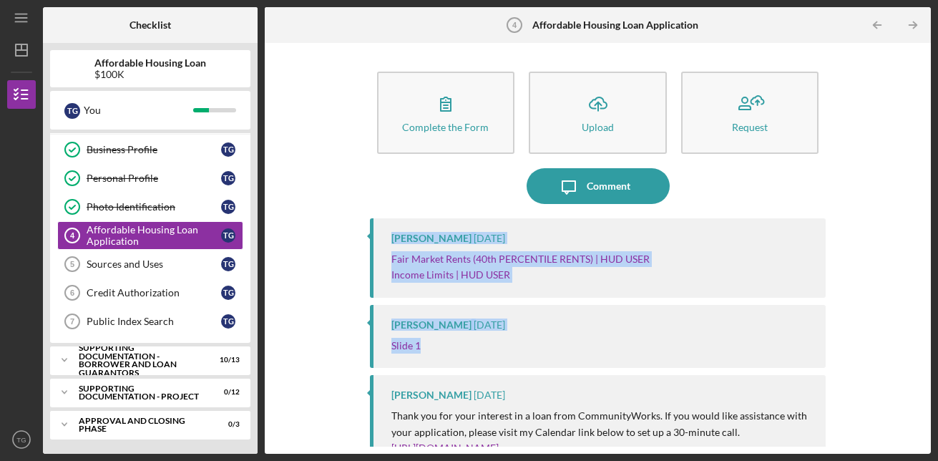
drag, startPoint x: 924, startPoint y: 192, endPoint x: 919, endPoint y: 361, distance: 169.0
click at [919, 361] on div "Complete the Form Form Icon/Upload Upload Request Icon/Message Comment [PERSON_…" at bounding box center [598, 248] width 666 height 411
click at [889, 232] on div "Complete the Form Form Icon/Upload Upload Request Icon/Message Comment [PERSON_…" at bounding box center [598, 248] width 652 height 396
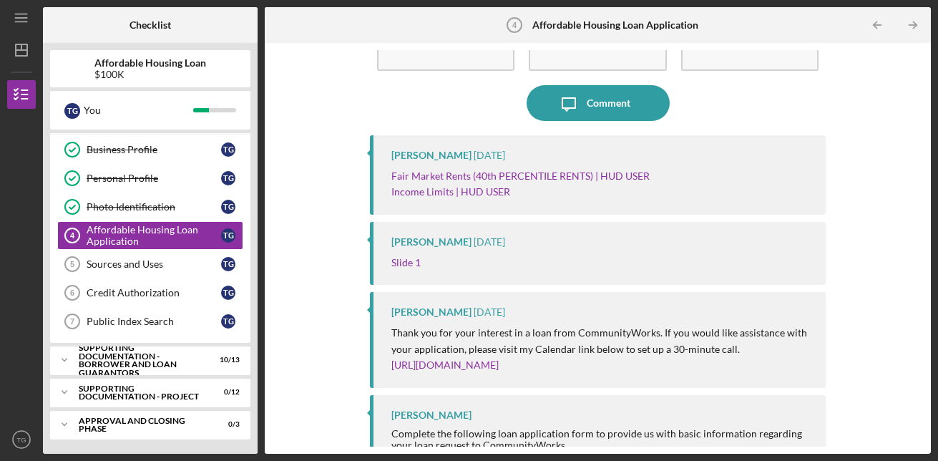
scroll to position [105, 0]
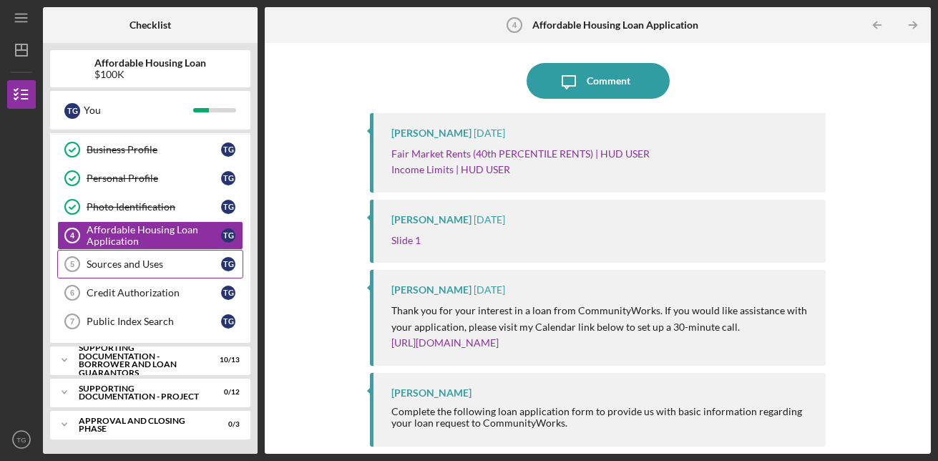
click at [109, 274] on link "Sources and Uses 5 Sources and Uses T G" at bounding box center [150, 264] width 186 height 29
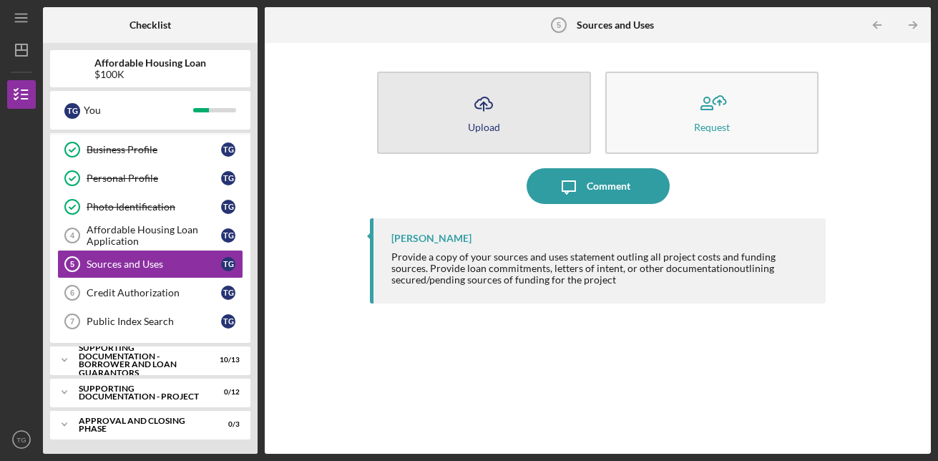
click at [493, 127] on div "Upload" at bounding box center [484, 127] width 32 height 11
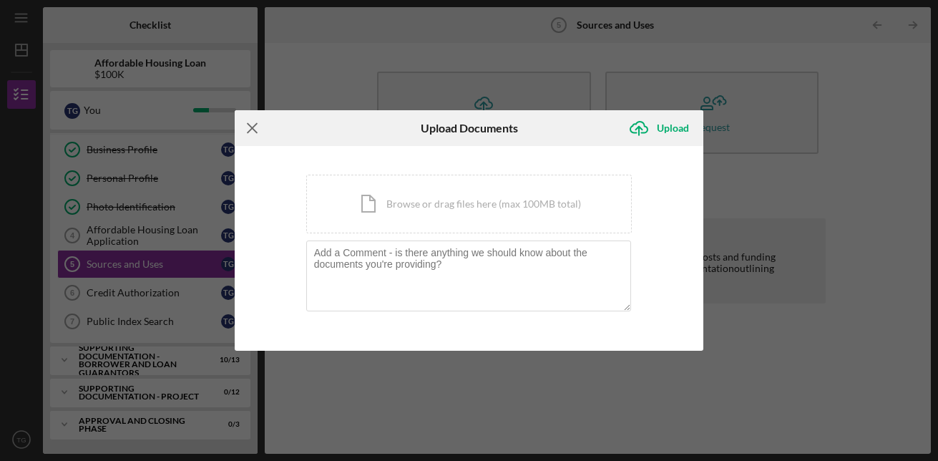
click at [253, 124] on icon "Icon/Menu Close" at bounding box center [253, 128] width 36 height 36
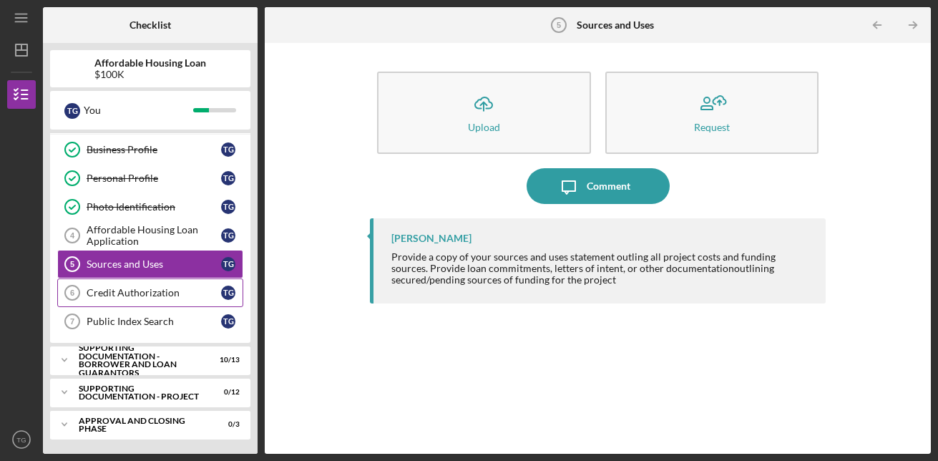
click at [126, 290] on div "Credit Authorization" at bounding box center [154, 292] width 135 height 11
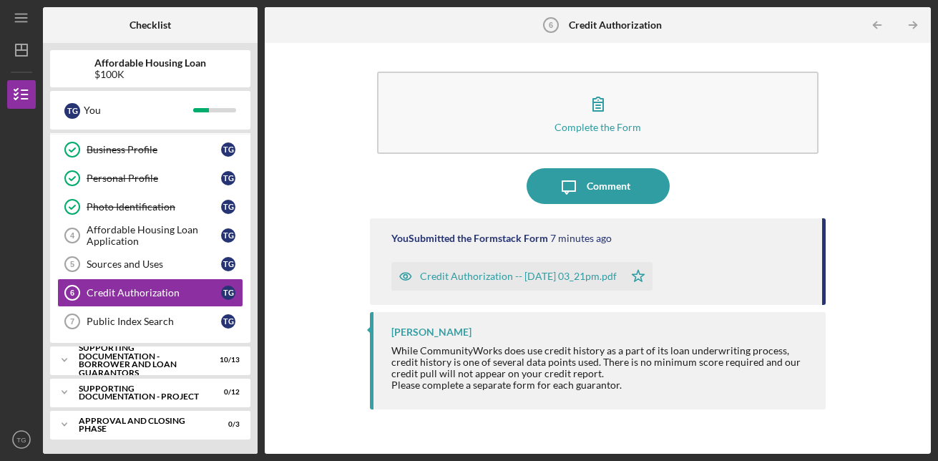
drag, startPoint x: 826, startPoint y: 275, endPoint x: 835, endPoint y: 389, distance: 114.1
click at [835, 389] on div "Complete the Form Form Icon/Message Comment You Submitted the Formstack Form 7 …" at bounding box center [598, 248] width 652 height 396
drag, startPoint x: 835, startPoint y: 389, endPoint x: 867, endPoint y: 220, distance: 171.9
click at [867, 220] on div "Complete the Form Form Icon/Message Comment You Submitted the Formstack Form 7 …" at bounding box center [598, 248] width 652 height 396
click at [191, 304] on link "Credit Authorization 6 Credit Authorization T G" at bounding box center [150, 292] width 186 height 29
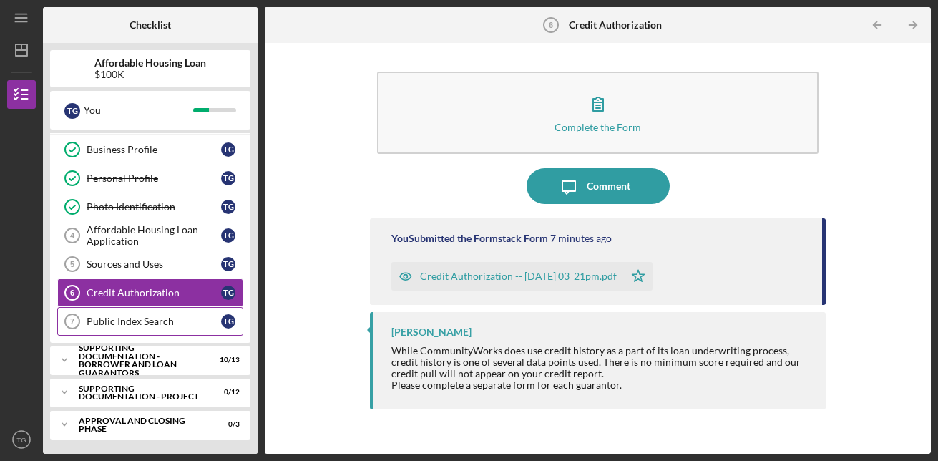
click at [185, 325] on div "Public Index Search" at bounding box center [154, 321] width 135 height 11
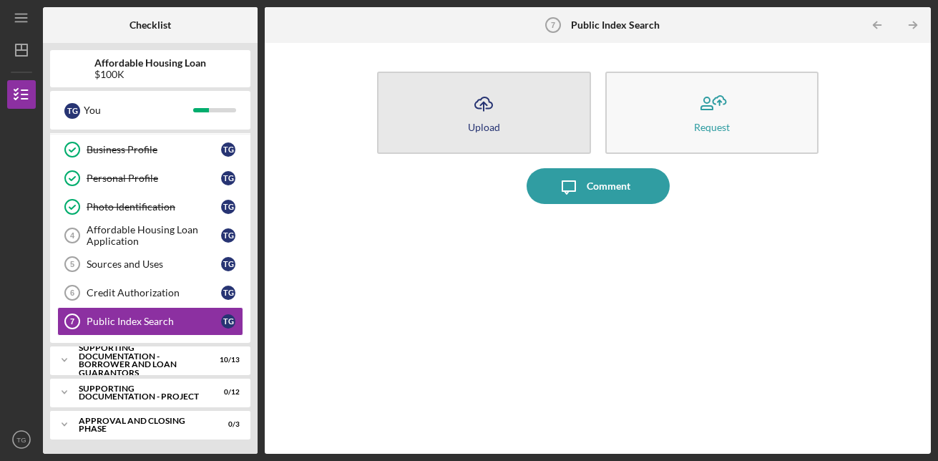
click at [447, 109] on button "Icon/Upload Upload" at bounding box center [484, 113] width 214 height 82
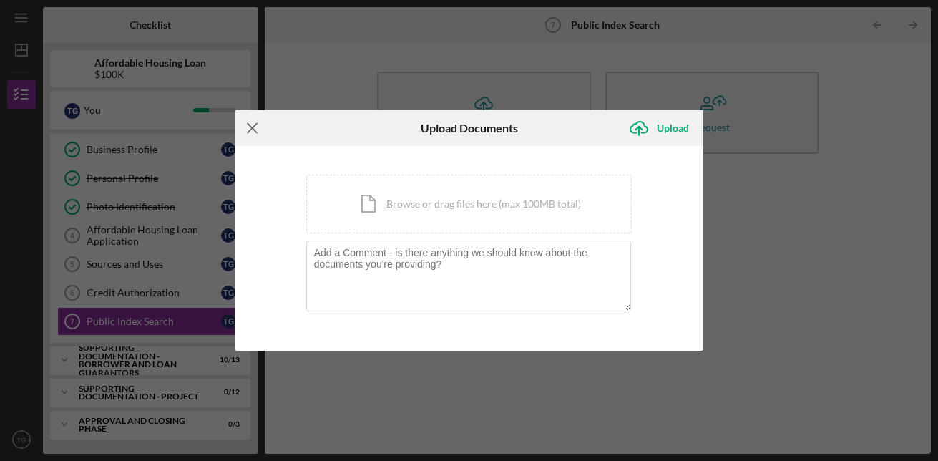
click at [249, 124] on icon "Icon/Menu Close" at bounding box center [253, 128] width 36 height 36
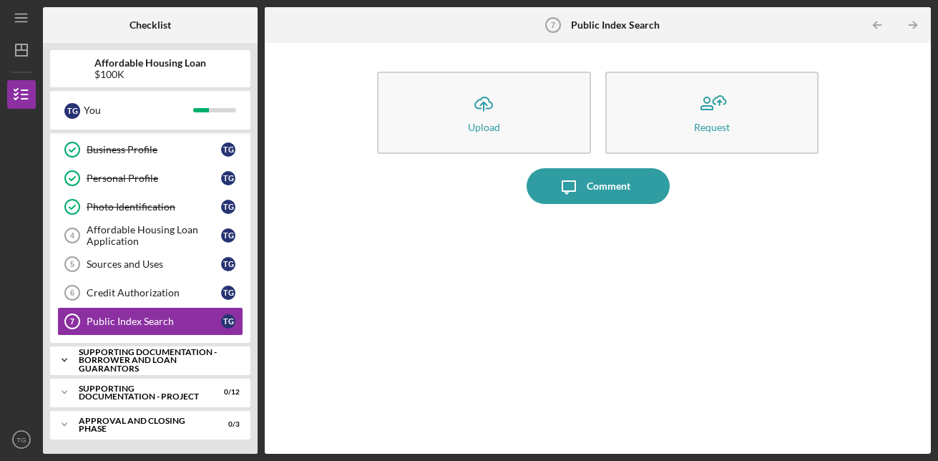
click at [72, 361] on icon "Icon/Expander" at bounding box center [64, 360] width 29 height 29
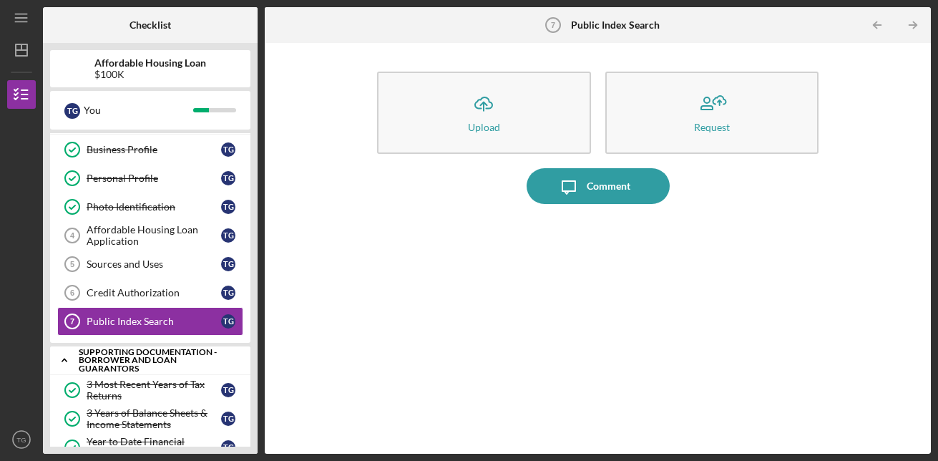
click at [108, 352] on div "Supporting Documentation - Borrower and Loan Guarantors" at bounding box center [156, 360] width 154 height 25
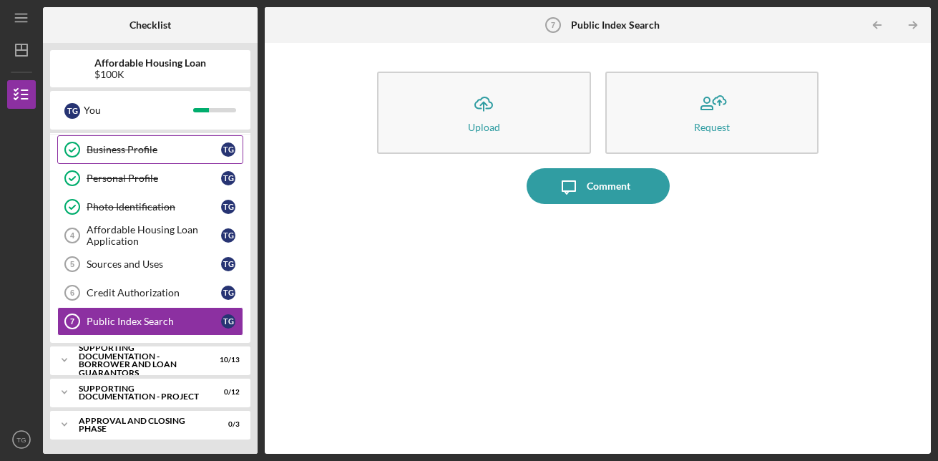
click at [180, 149] on div "Business Profile" at bounding box center [154, 149] width 135 height 11
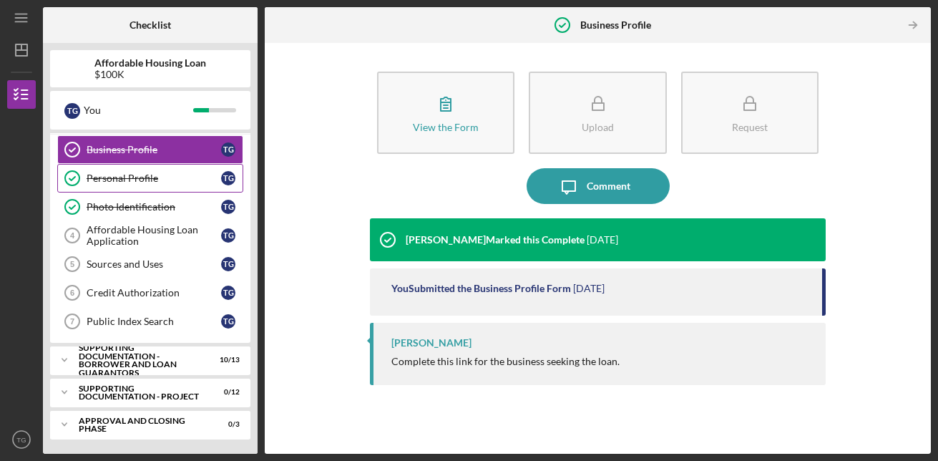
click at [182, 172] on link "Personal Profile Personal Profile T G" at bounding box center [150, 178] width 186 height 29
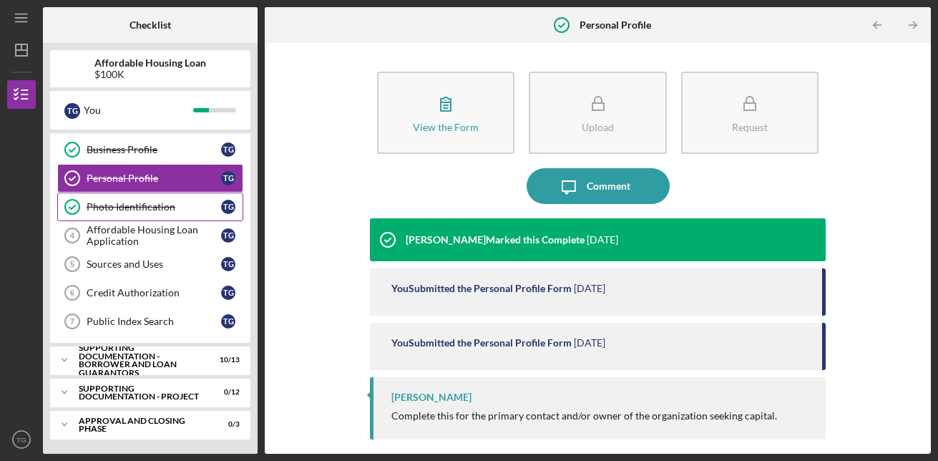
click at [192, 210] on div "Photo Identification" at bounding box center [154, 206] width 135 height 11
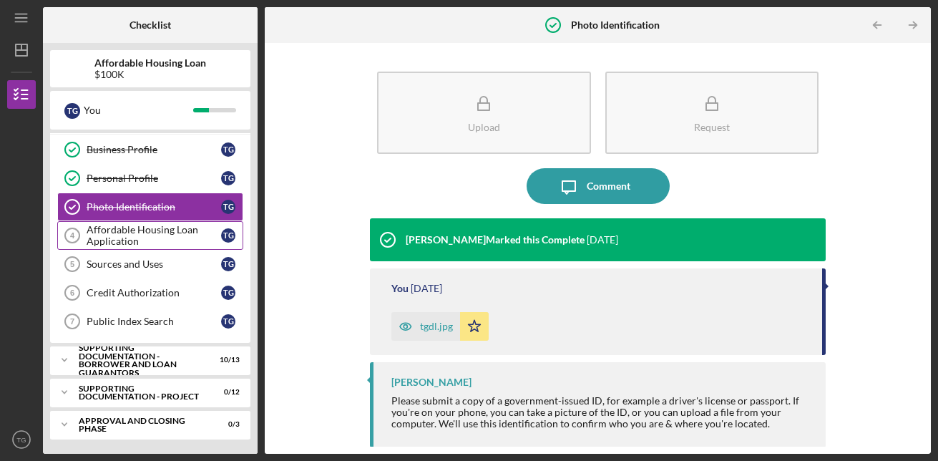
click at [194, 234] on div "Affordable Housing Loan Application" at bounding box center [154, 235] width 135 height 23
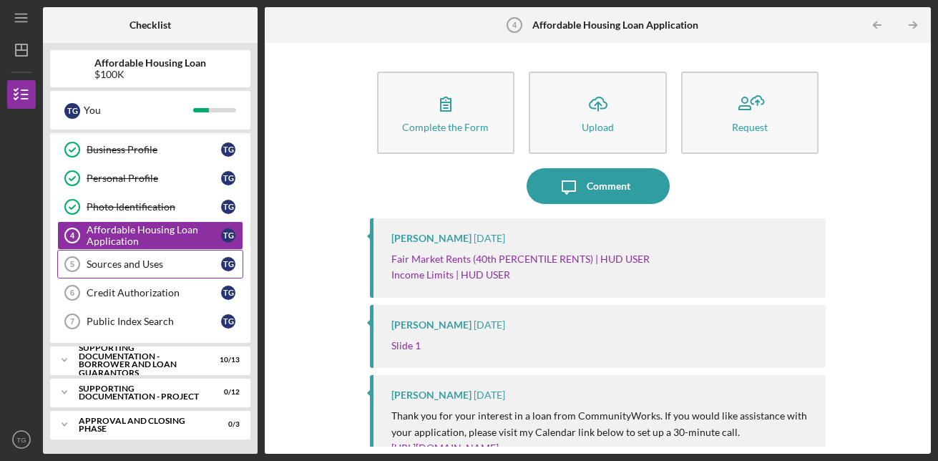
click at [194, 272] on link "Sources and Uses 5 Sources and Uses T G" at bounding box center [150, 264] width 186 height 29
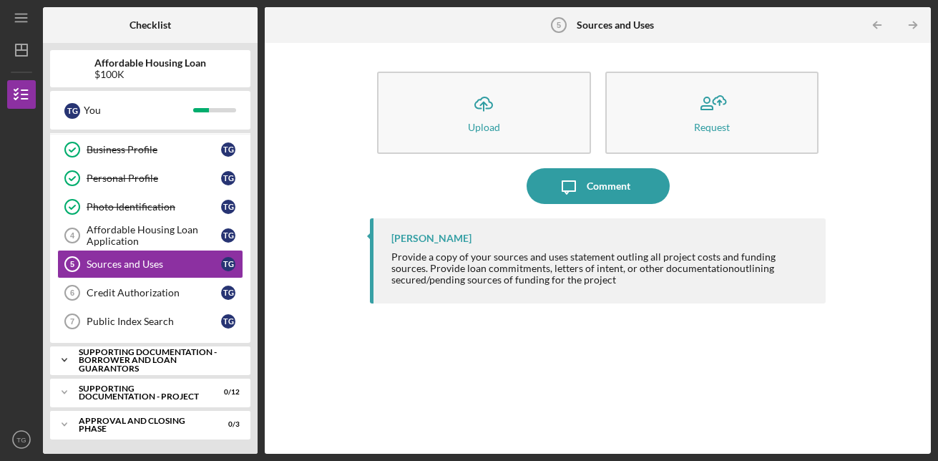
click at [175, 361] on div "Supporting Documentation - Borrower and Loan Guarantors" at bounding box center [156, 360] width 154 height 25
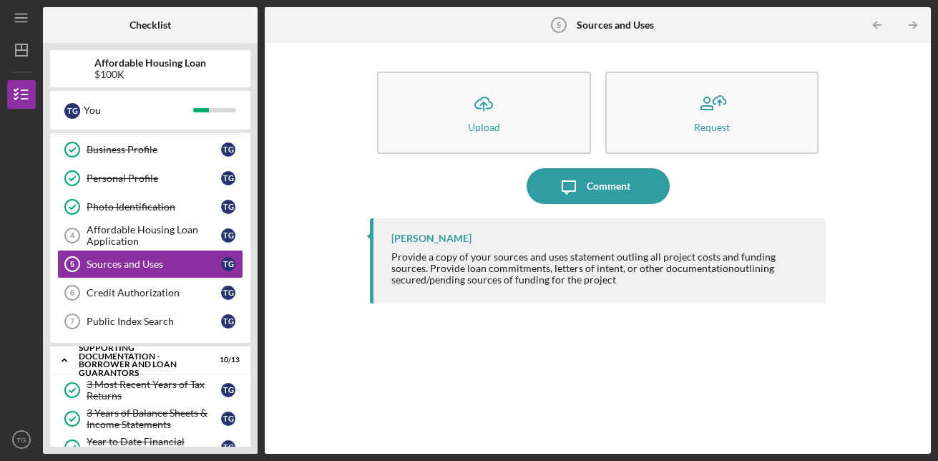
click at [301, 301] on div "Icon/Upload Upload Request Icon/Message Comment [PERSON_NAME] Provide a copy of…" at bounding box center [598, 248] width 652 height 396
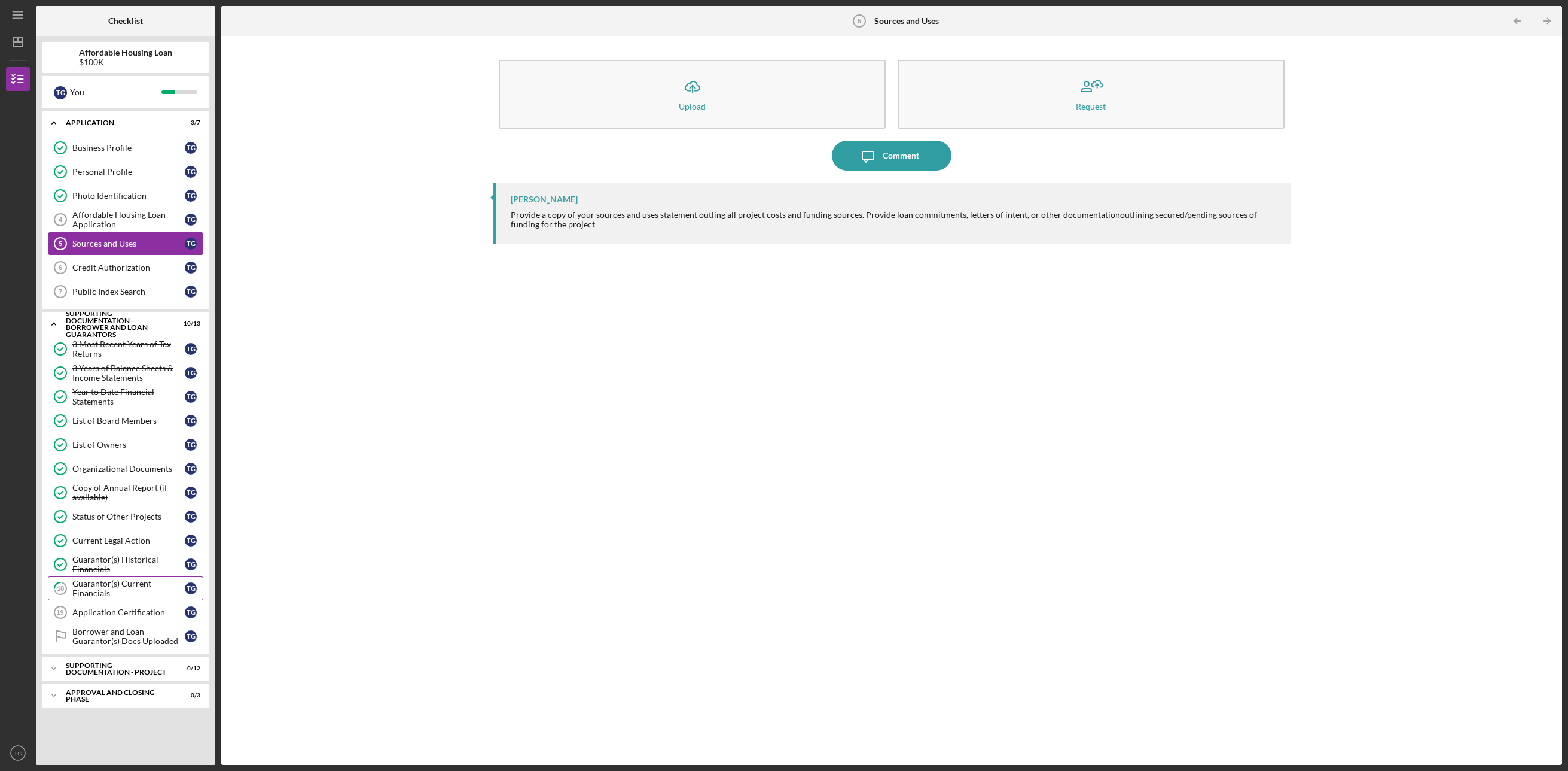
drag, startPoint x: 756, startPoint y: 1, endPoint x: 99, endPoint y: 616, distance: 899.9
click at [99, 385] on div "Guarantor(s) Current Financials" at bounding box center [129, 588] width 113 height 19
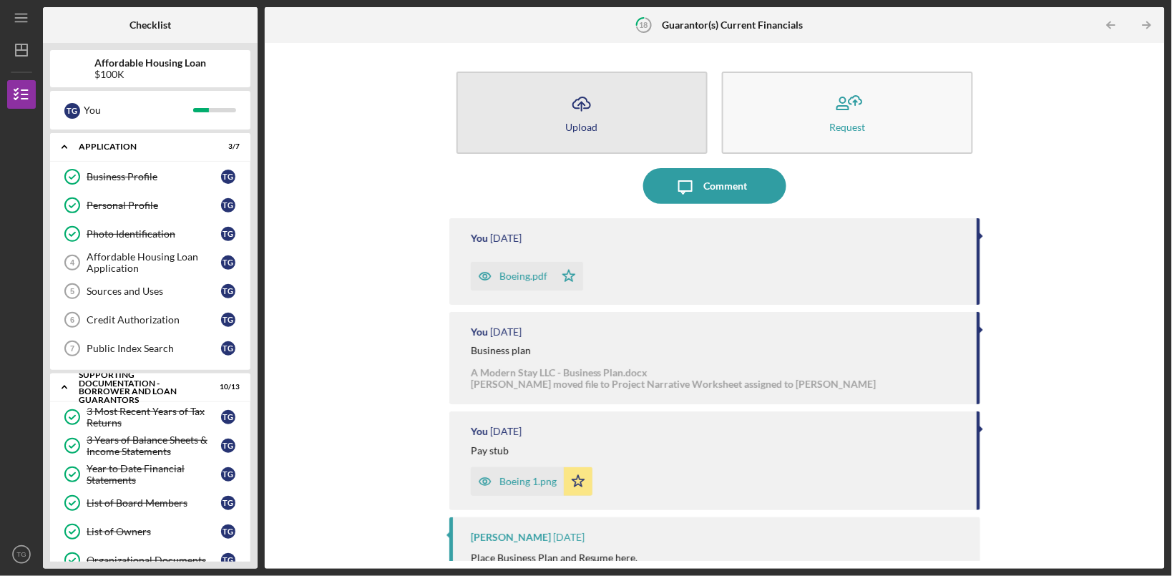
drag, startPoint x: 1724, startPoint y: 14, endPoint x: 597, endPoint y: 134, distance: 1133.2
click at [597, 134] on button "Icon/Upload Upload" at bounding box center [581, 113] width 251 height 82
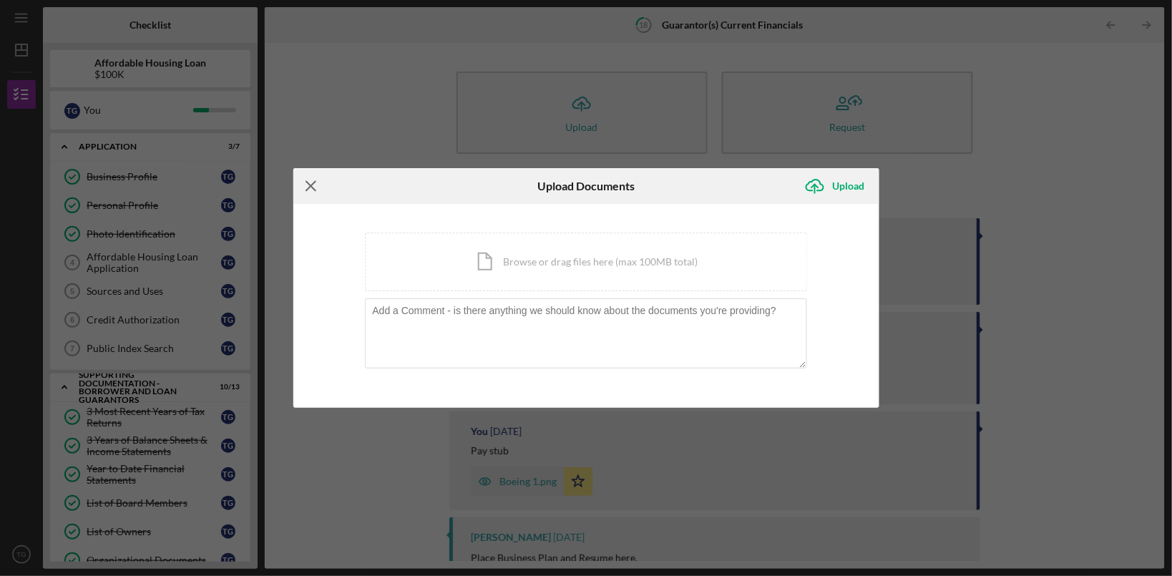
click at [308, 191] on icon "Icon/Menu Close" at bounding box center [311, 186] width 36 height 36
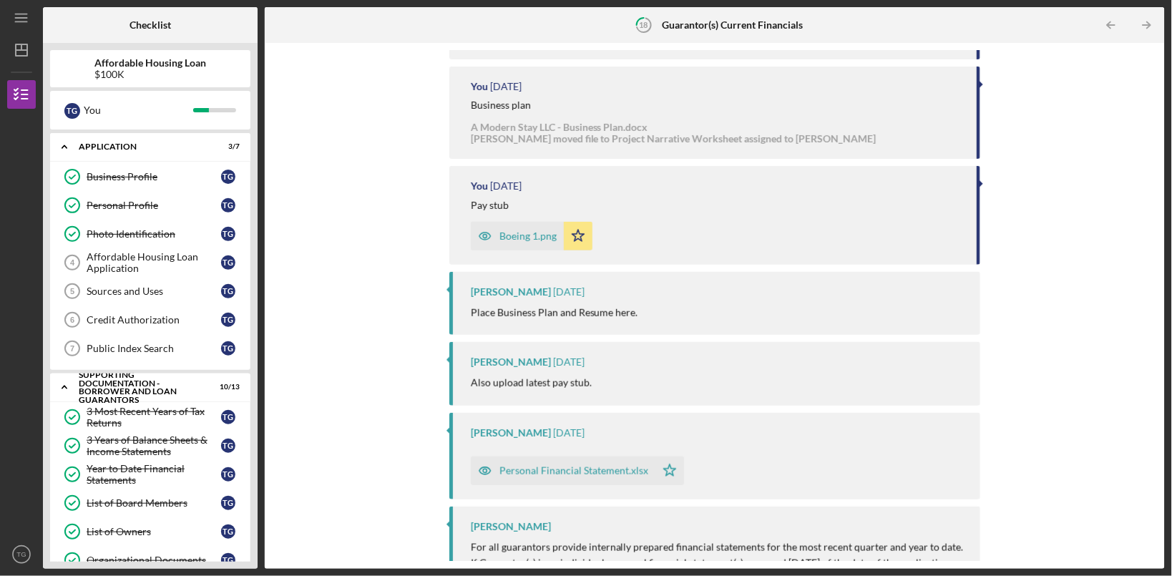
scroll to position [305, 0]
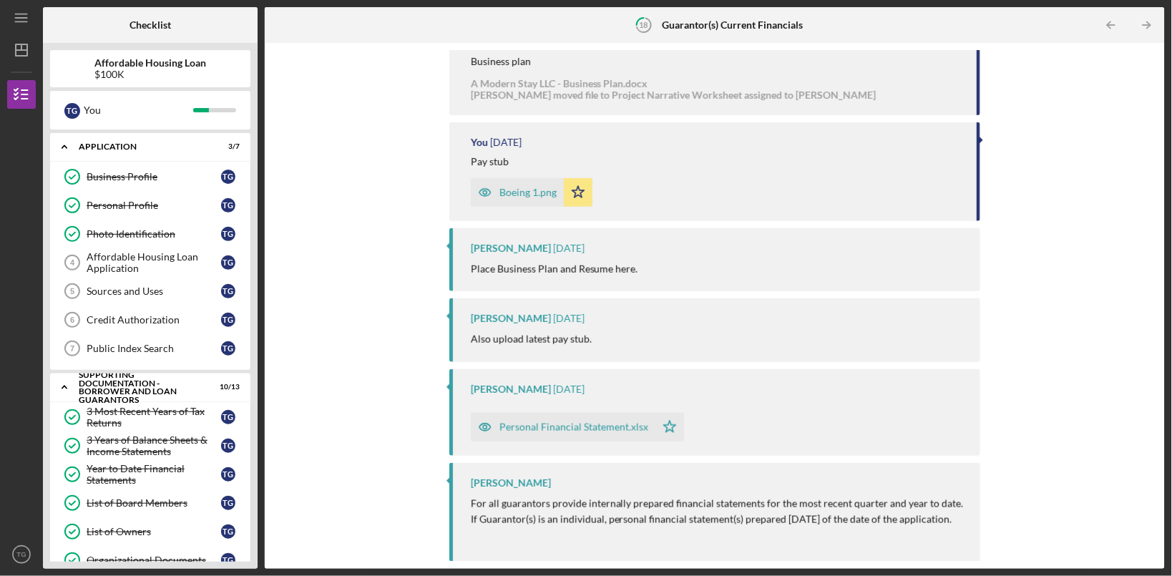
click at [531, 421] on div "Personal Financial Statement.xlsx" at bounding box center [573, 426] width 149 height 11
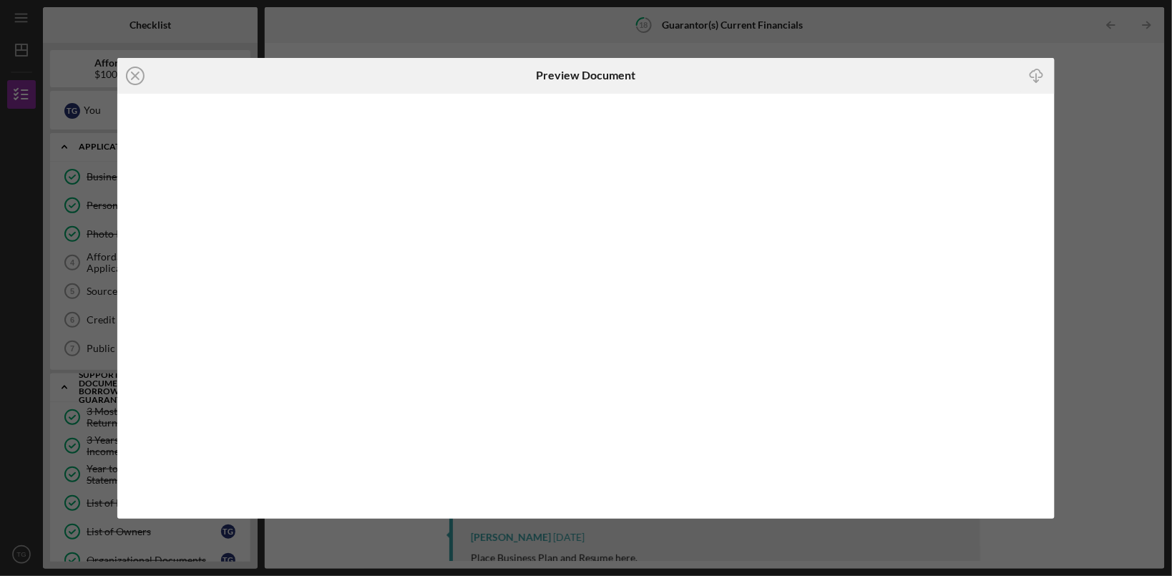
scroll to position [305, 0]
click at [937, 76] on icon "button" at bounding box center [1036, 73] width 12 height 8
